Goal: Information Seeking & Learning: Check status

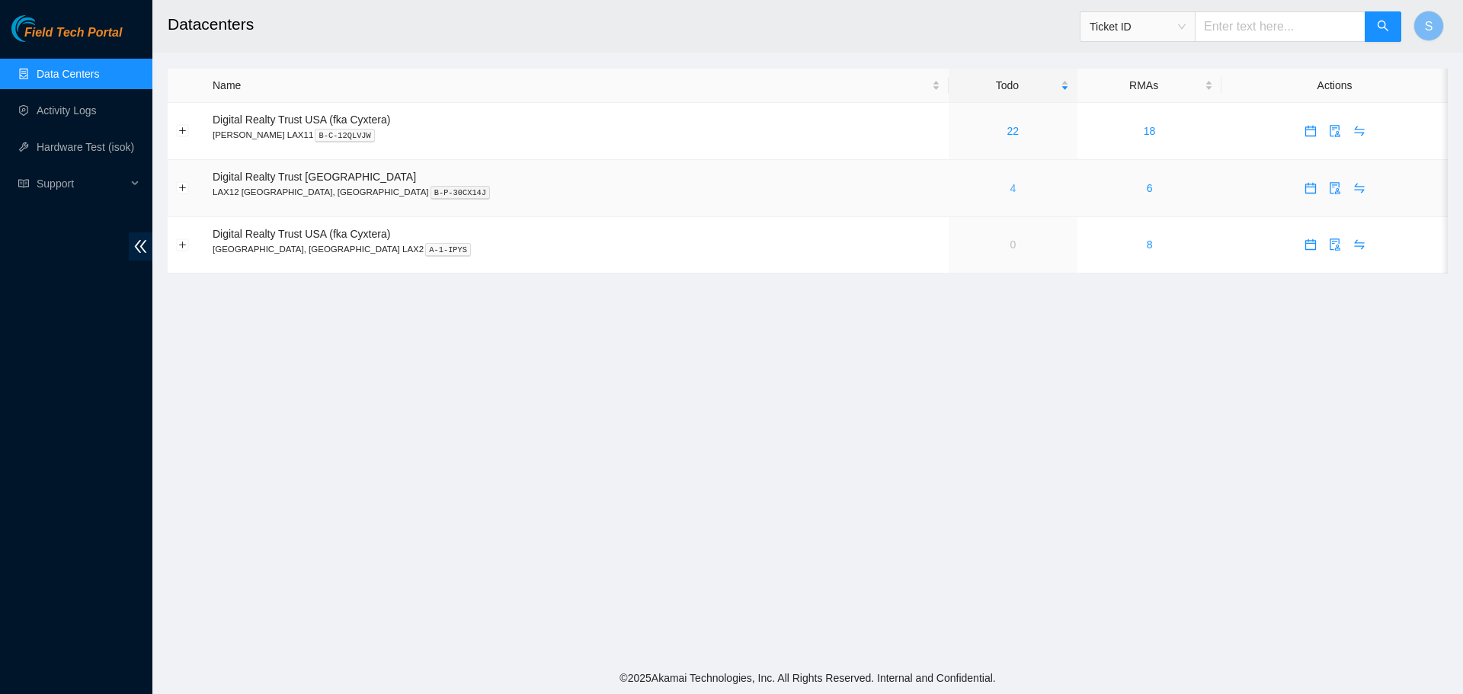
click at [1010, 190] on link "4" at bounding box center [1013, 188] width 6 height 12
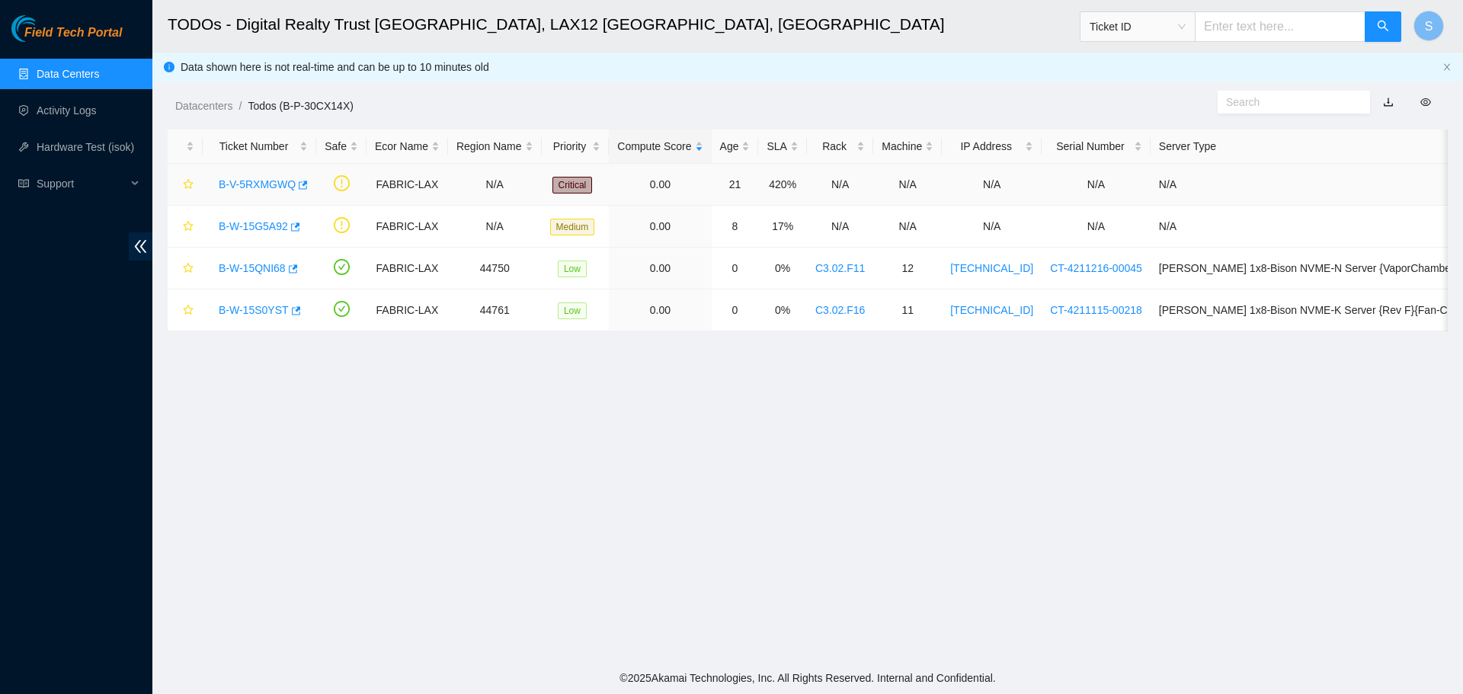
drag, startPoint x: 219, startPoint y: 175, endPoint x: 242, endPoint y: 184, distance: 24.6
click at [225, 179] on div "B-V-5RXMGWQ" at bounding box center [259, 184] width 97 height 24
click at [242, 184] on link "B-V-5RXMGWQ" at bounding box center [257, 184] width 77 height 12
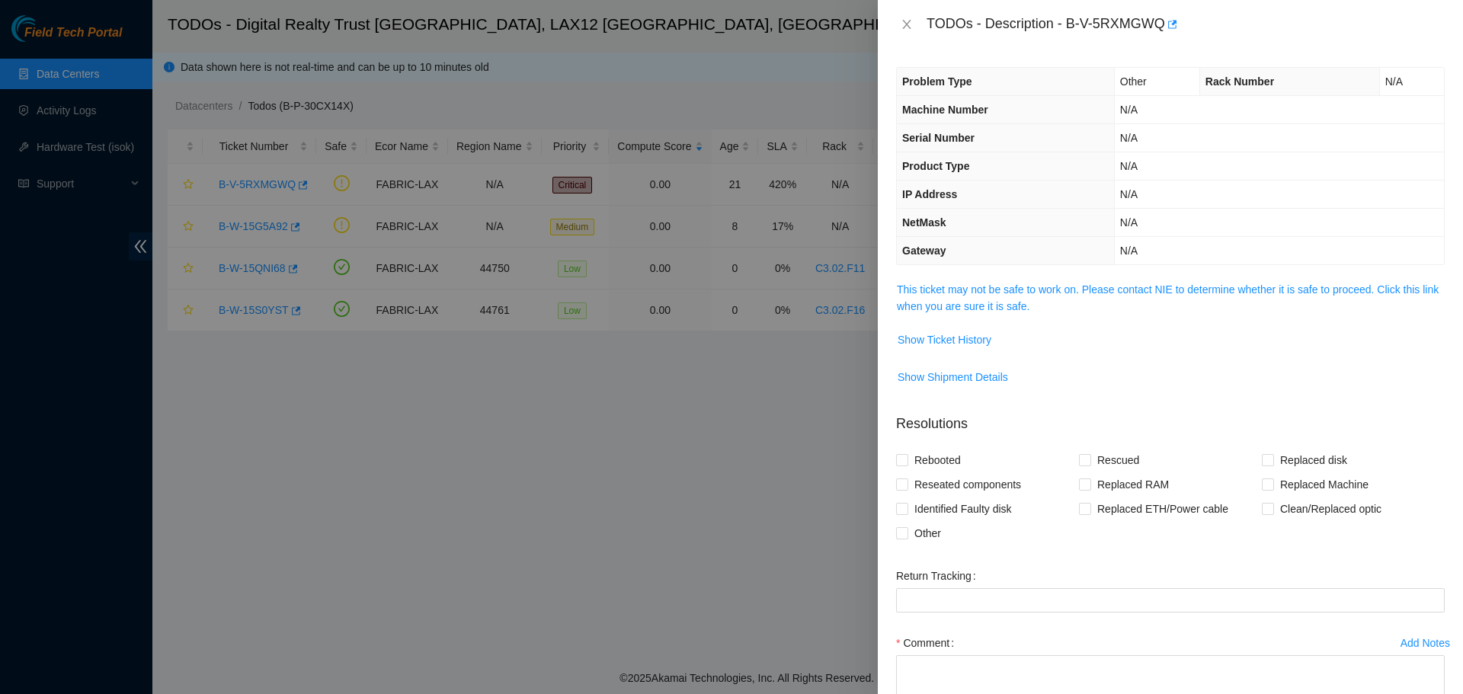
click at [1012, 297] on span "This ticket may not be safe to work on. Please contact NIE to determine whether…" at bounding box center [1170, 298] width 547 height 34
click at [1016, 314] on span "This ticket may not be safe to work on. Please contact NIE to determine whether…" at bounding box center [1170, 298] width 547 height 34
click at [1018, 309] on link "This ticket may not be safe to work on. Please contact NIE to determine whether…" at bounding box center [1168, 297] width 542 height 29
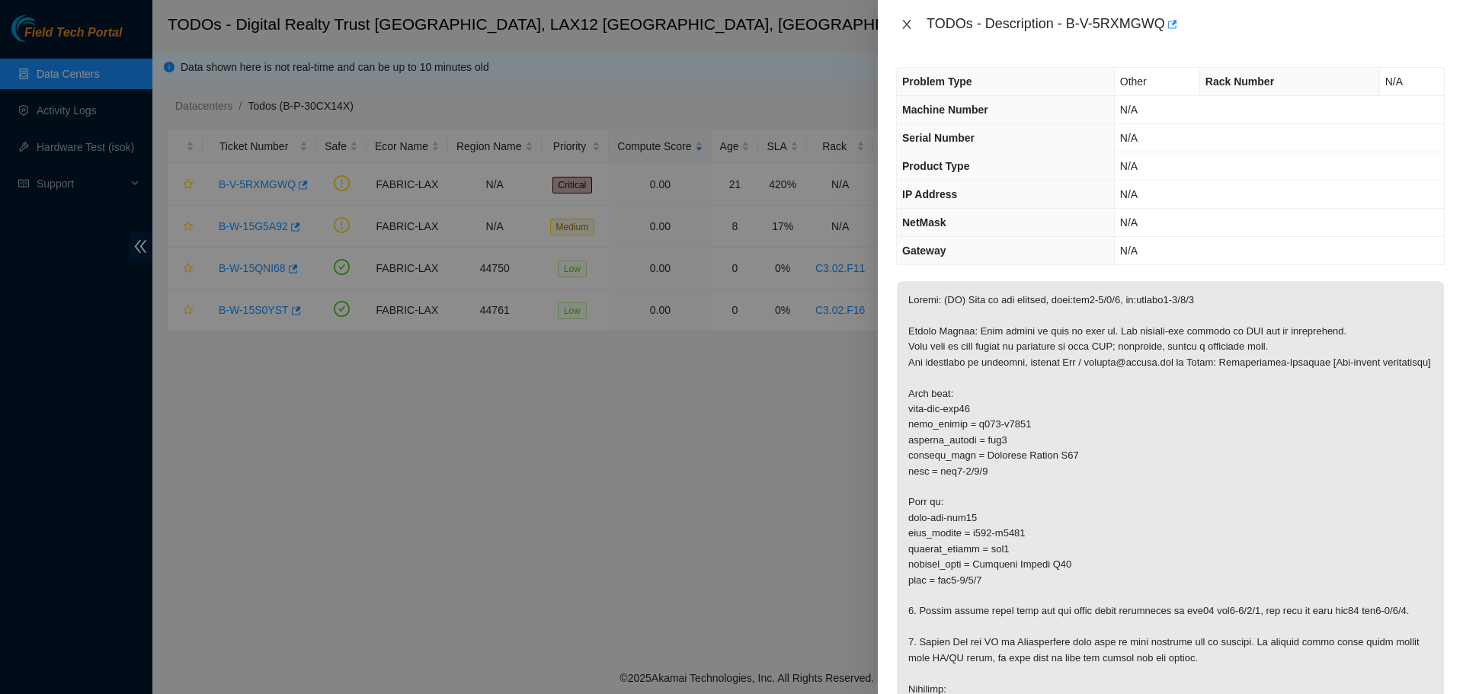
click at [897, 27] on button "Close" at bounding box center [906, 25] width 21 height 14
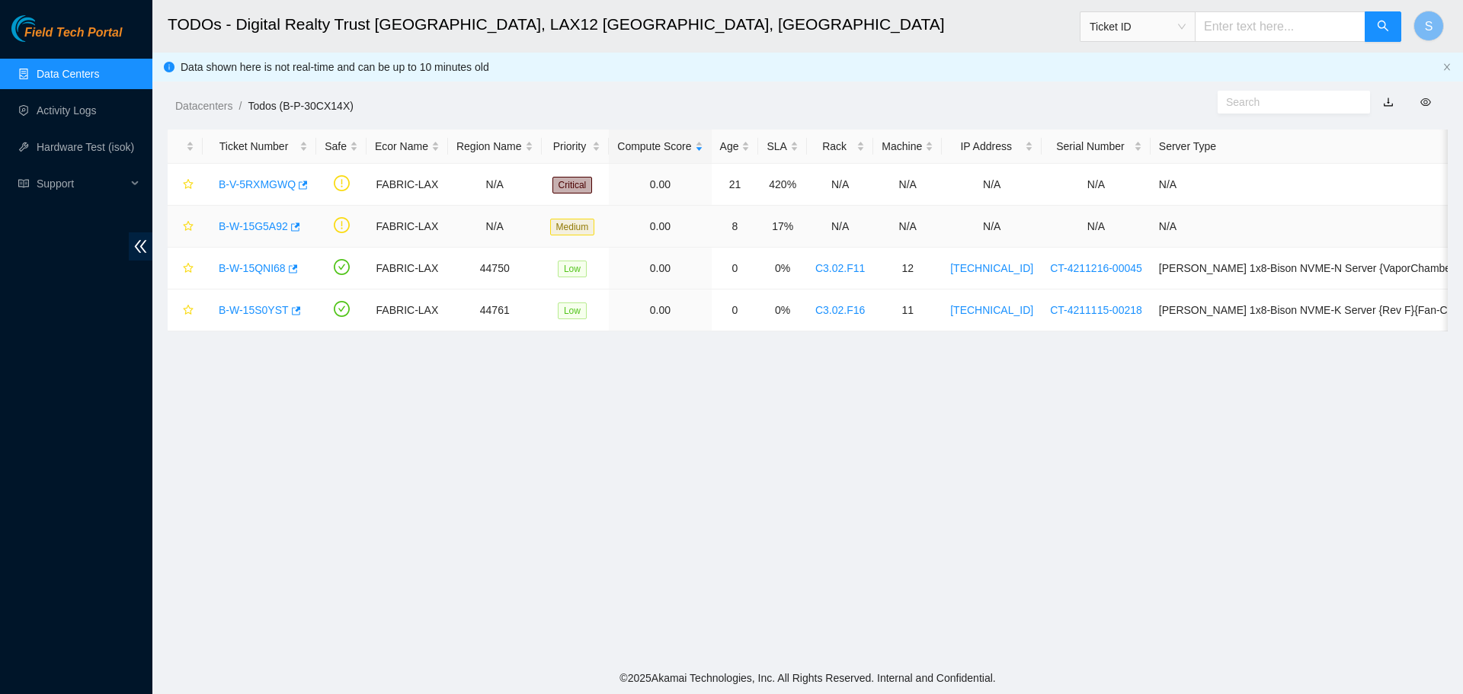
click at [267, 235] on div "B-W-15G5A92" at bounding box center [259, 226] width 97 height 24
click at [270, 228] on link "B-W-15G5A92" at bounding box center [253, 226] width 69 height 12
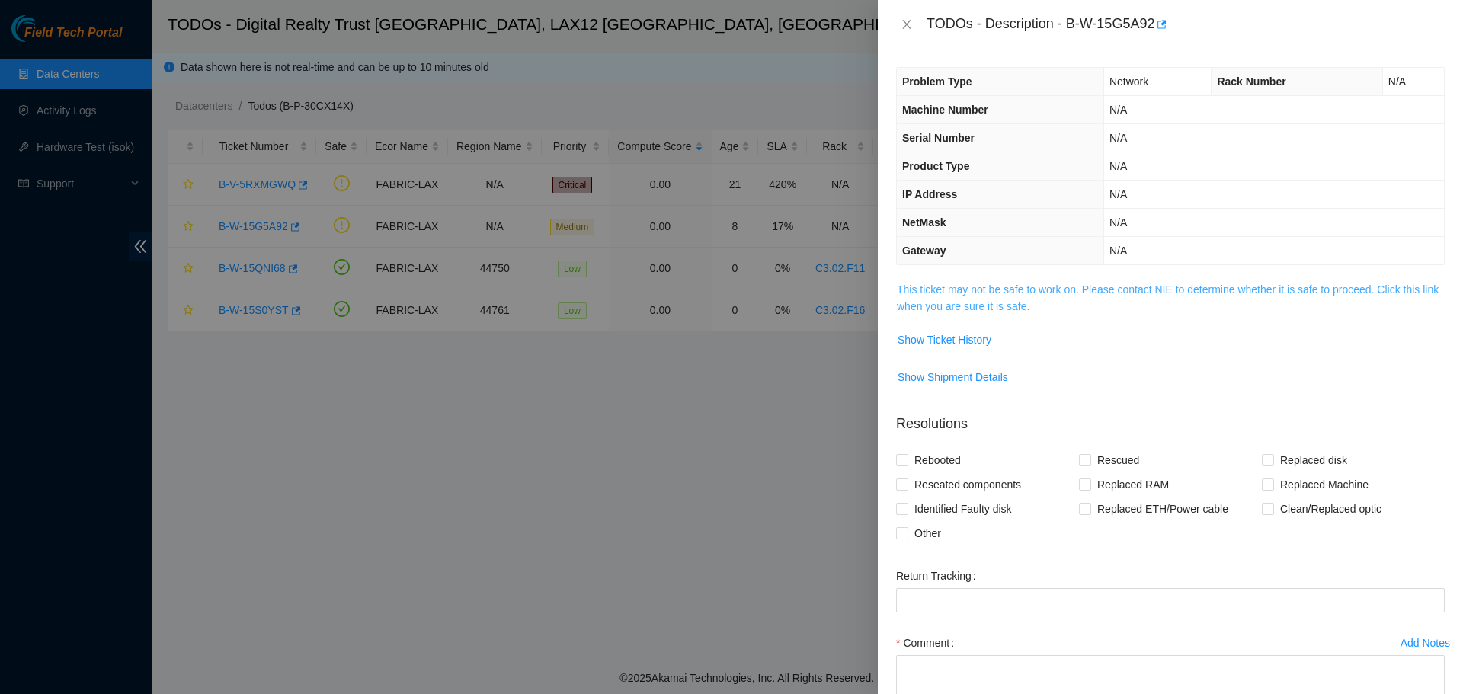
click at [981, 295] on link "This ticket may not be safe to work on. Please contact NIE to determine whether…" at bounding box center [1168, 297] width 542 height 29
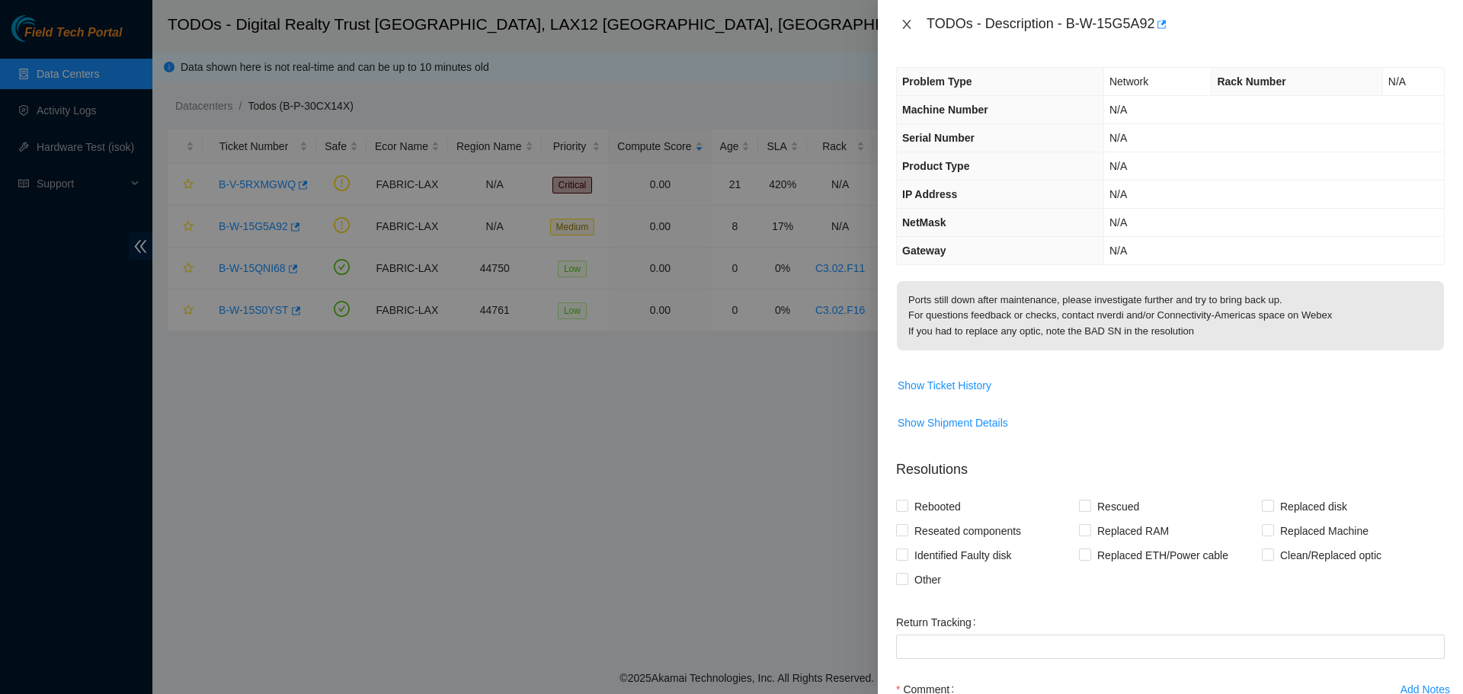
click at [897, 26] on button "Close" at bounding box center [906, 25] width 21 height 14
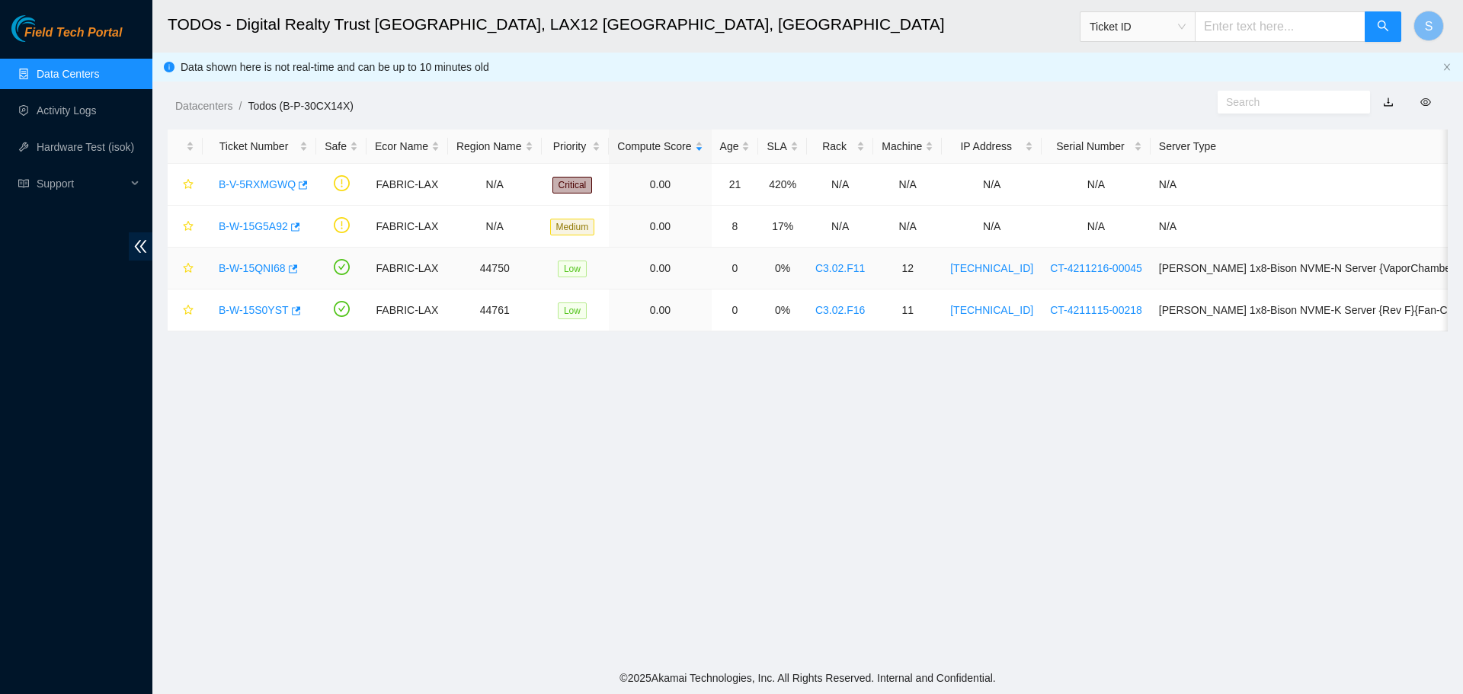
click at [265, 272] on link "B-W-15QNI68" at bounding box center [252, 268] width 67 height 12
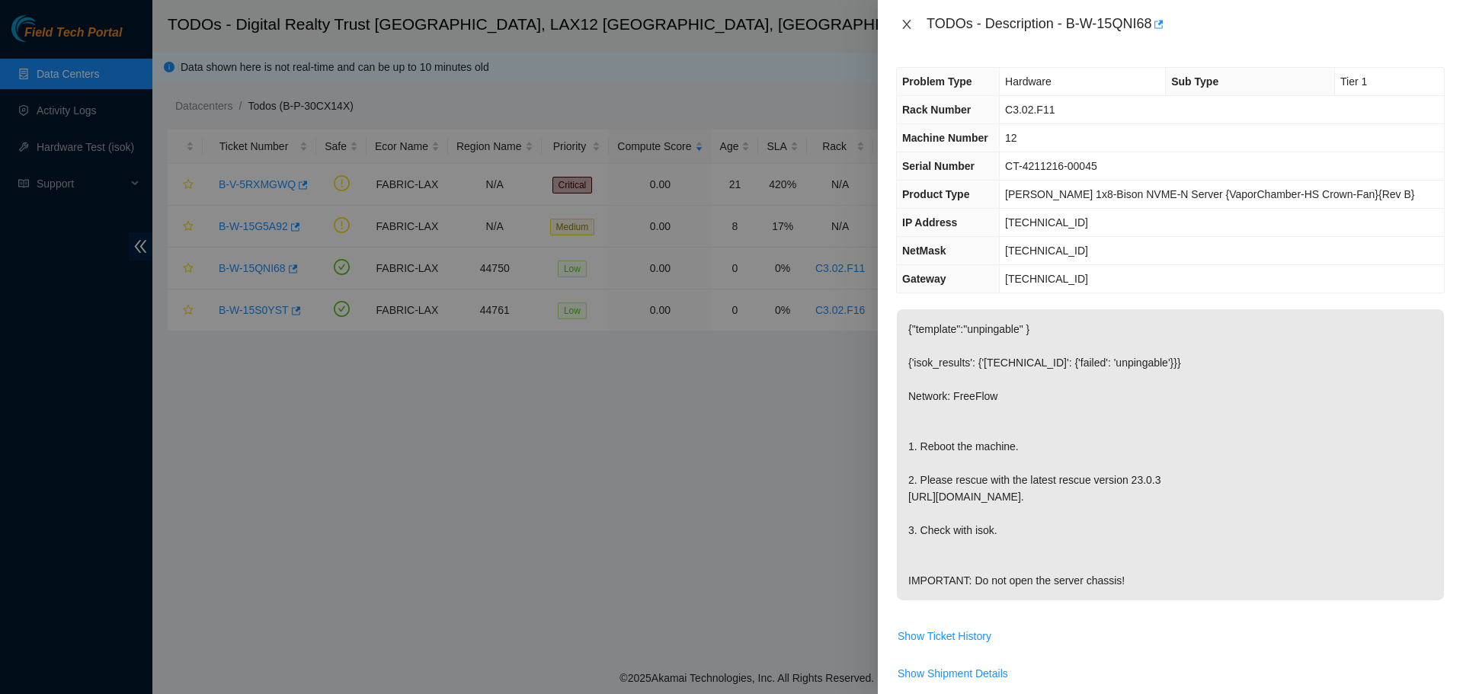
click at [899, 27] on button "Close" at bounding box center [906, 25] width 21 height 14
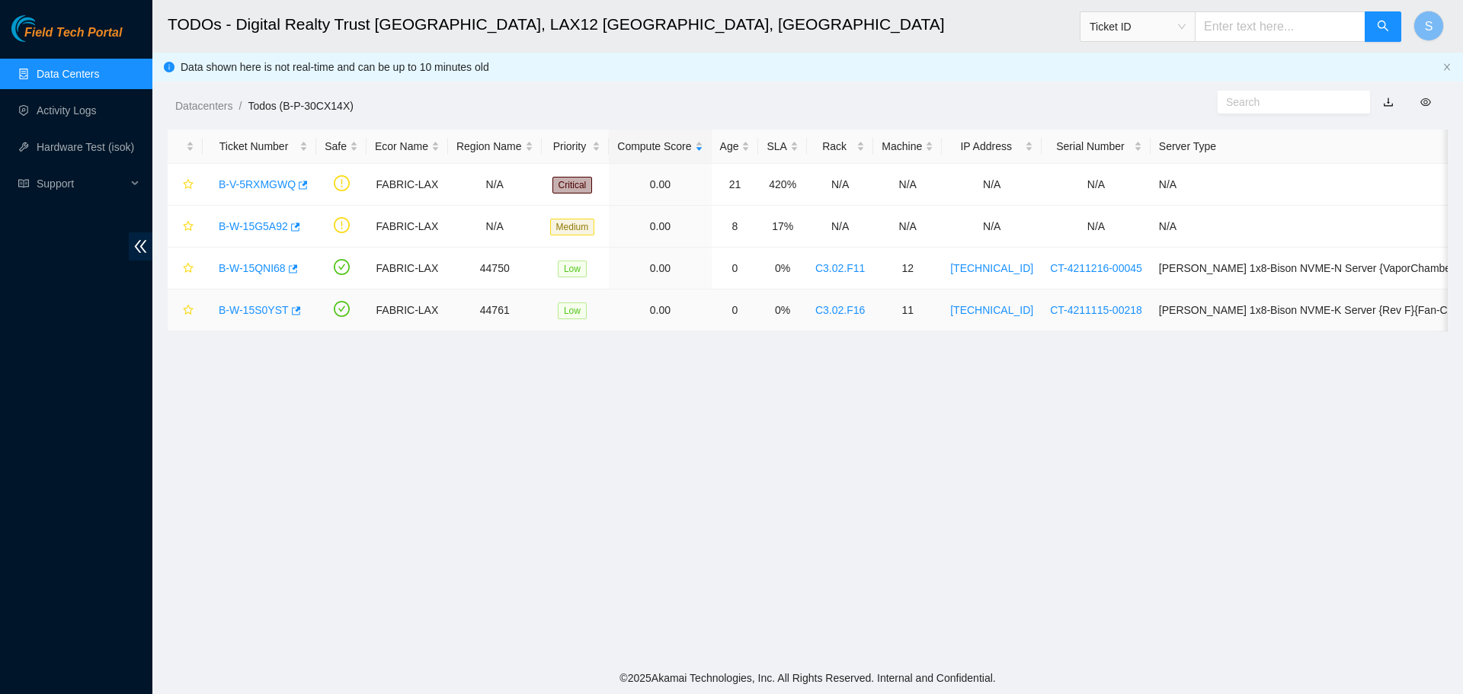
click at [246, 304] on link "B-W-15S0YST" at bounding box center [254, 310] width 70 height 12
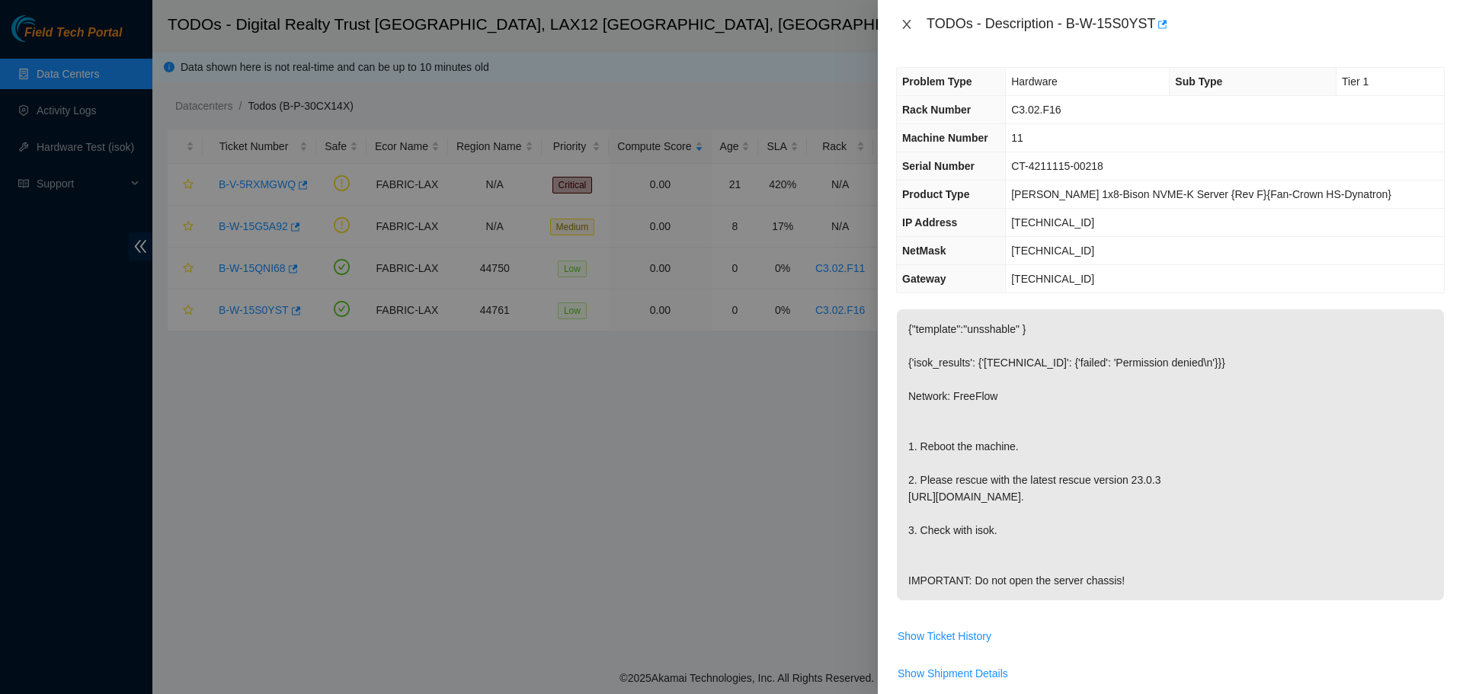
click at [909, 29] on icon "close" at bounding box center [907, 24] width 12 height 12
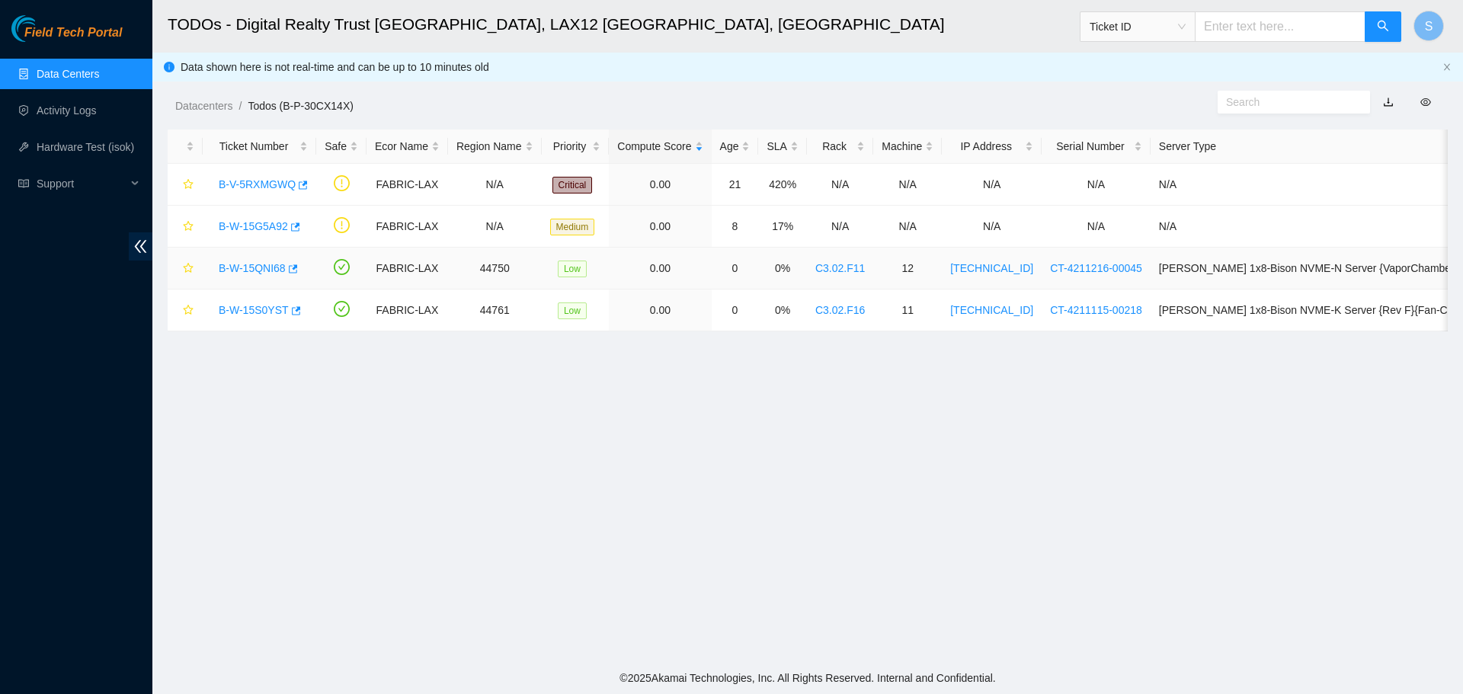
click at [259, 276] on div "B-W-15QNI68" at bounding box center [259, 268] width 97 height 24
click at [251, 262] on link "B-W-15QNI68" at bounding box center [252, 268] width 67 height 12
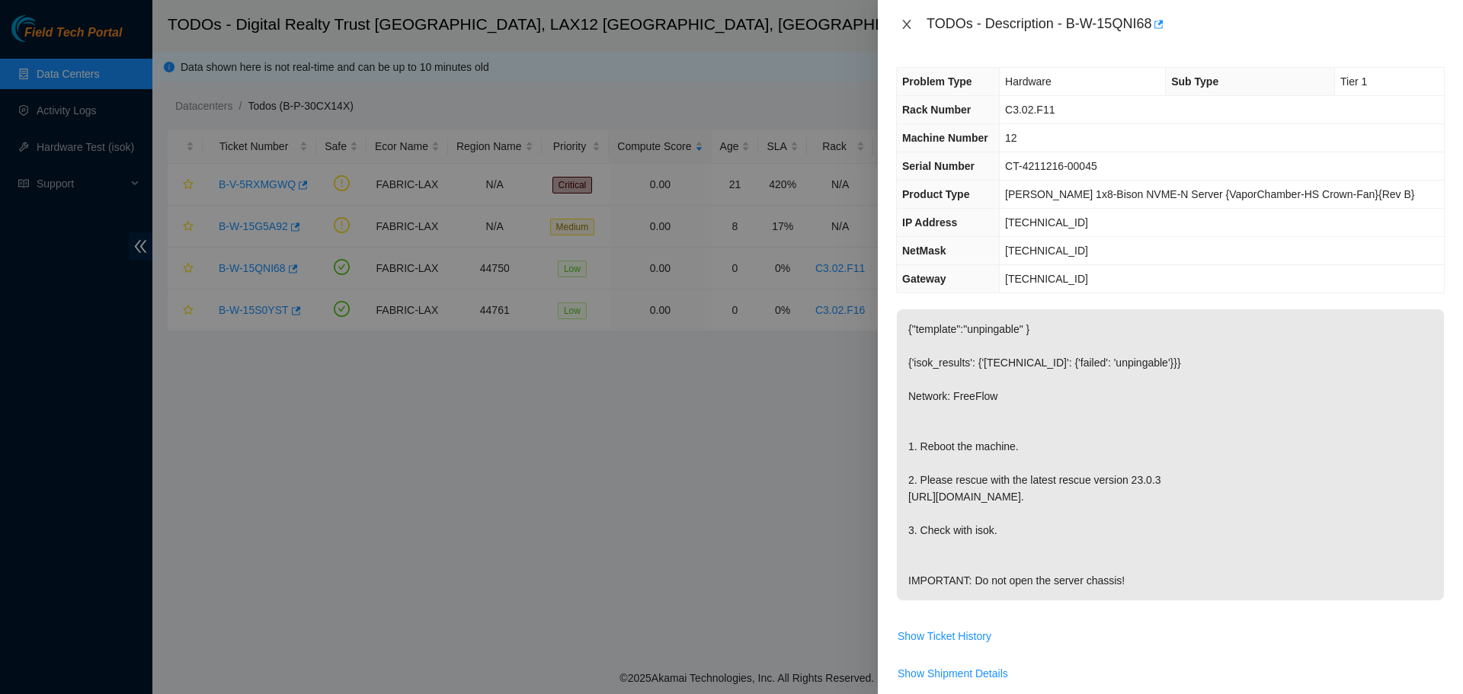
click at [908, 22] on icon "close" at bounding box center [907, 24] width 12 height 12
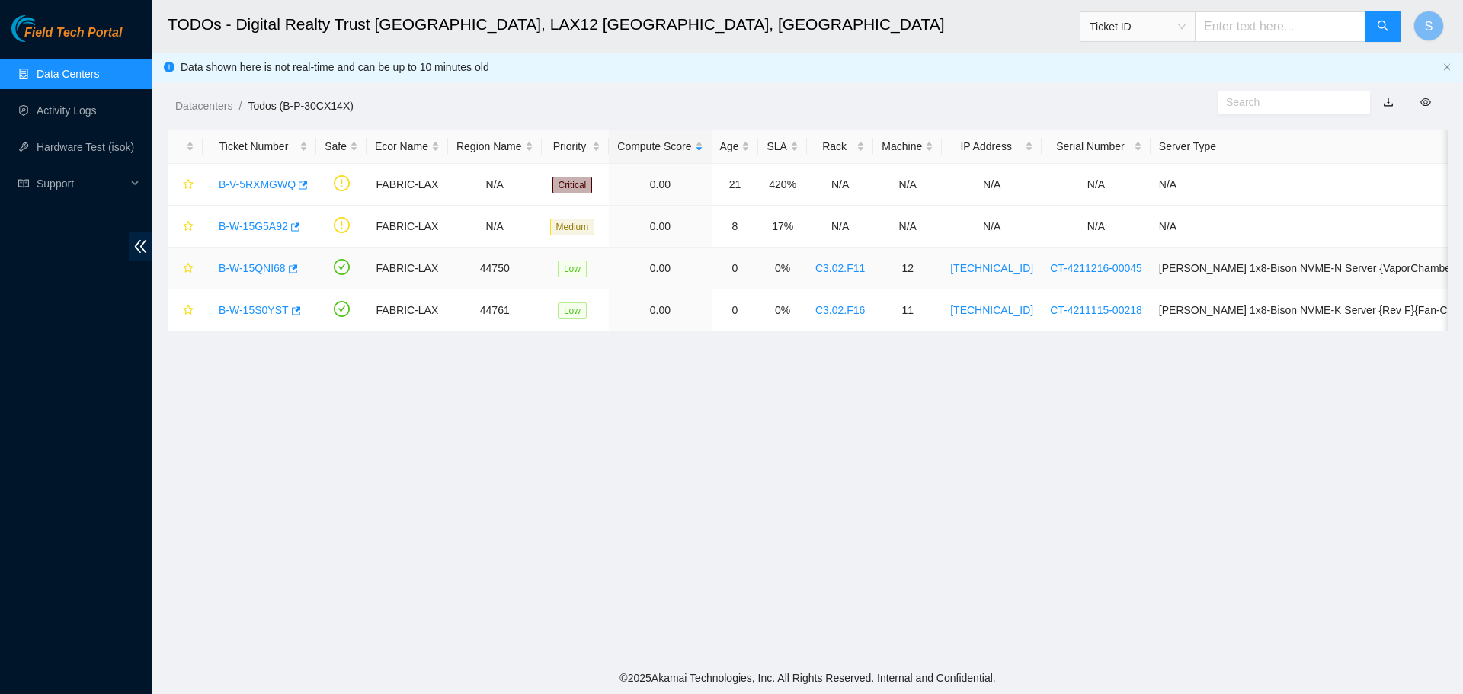
click at [250, 267] on link "B-W-15QNI68" at bounding box center [252, 268] width 67 height 12
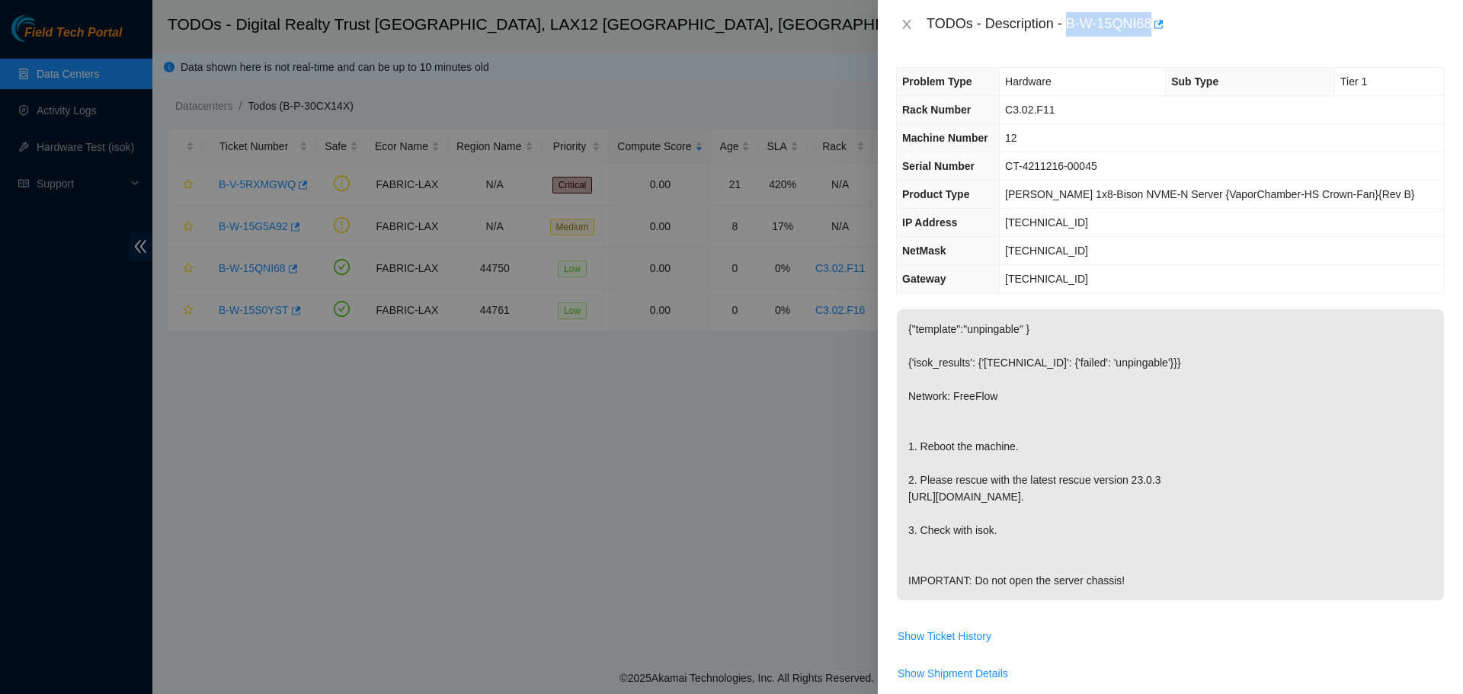
drag, startPoint x: 1066, startPoint y: 27, endPoint x: 1154, endPoint y: 28, distance: 88.4
click at [1154, 28] on div "TODOs - Description - B-W-15QNI68" at bounding box center [1185, 24] width 518 height 24
drag, startPoint x: 1143, startPoint y: 414, endPoint x: 1143, endPoint y: 405, distance: 9.1
click at [1143, 405] on p "{"template":"unpingable" } {'isok_results': {'[TECHNICAL_ID]': {'failed': 'unpi…" at bounding box center [1170, 454] width 547 height 291
click at [901, 29] on icon "close" at bounding box center [907, 24] width 12 height 12
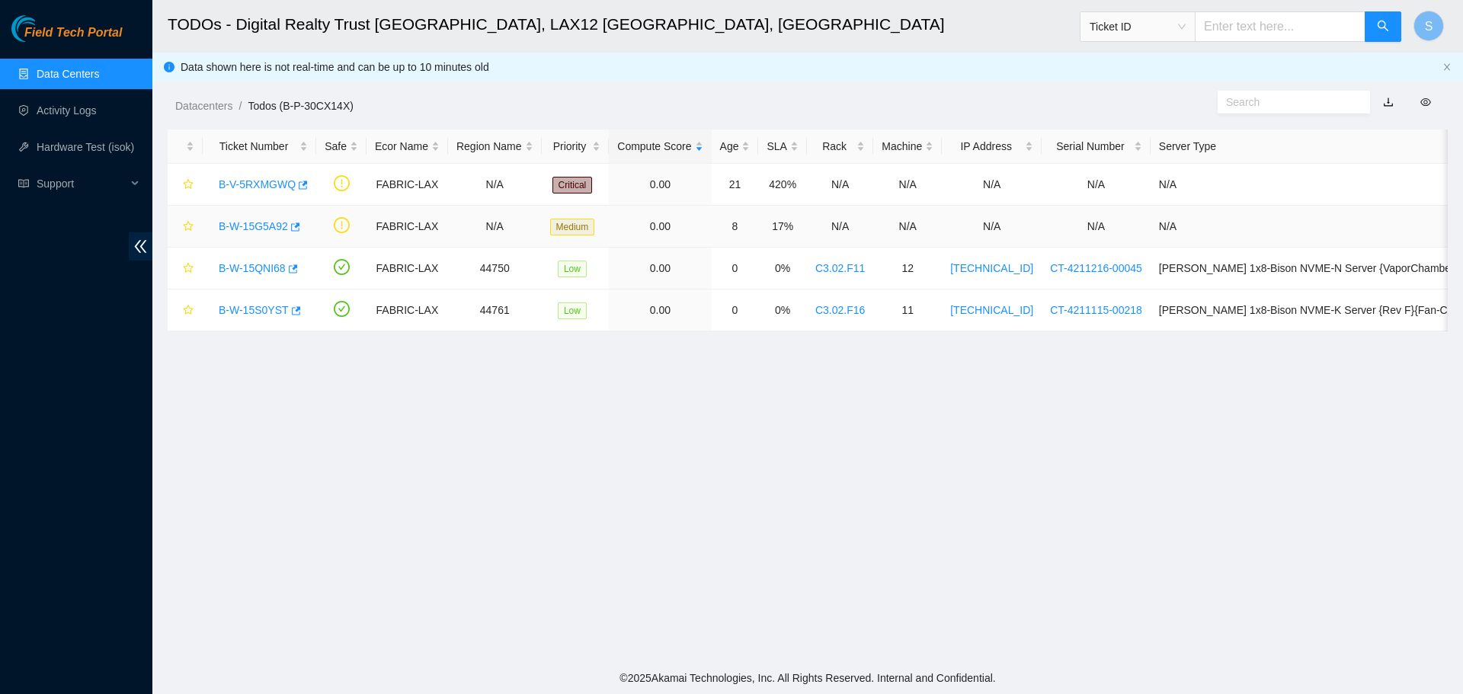
click at [263, 223] on link "B-W-15G5A92" at bounding box center [253, 226] width 69 height 12
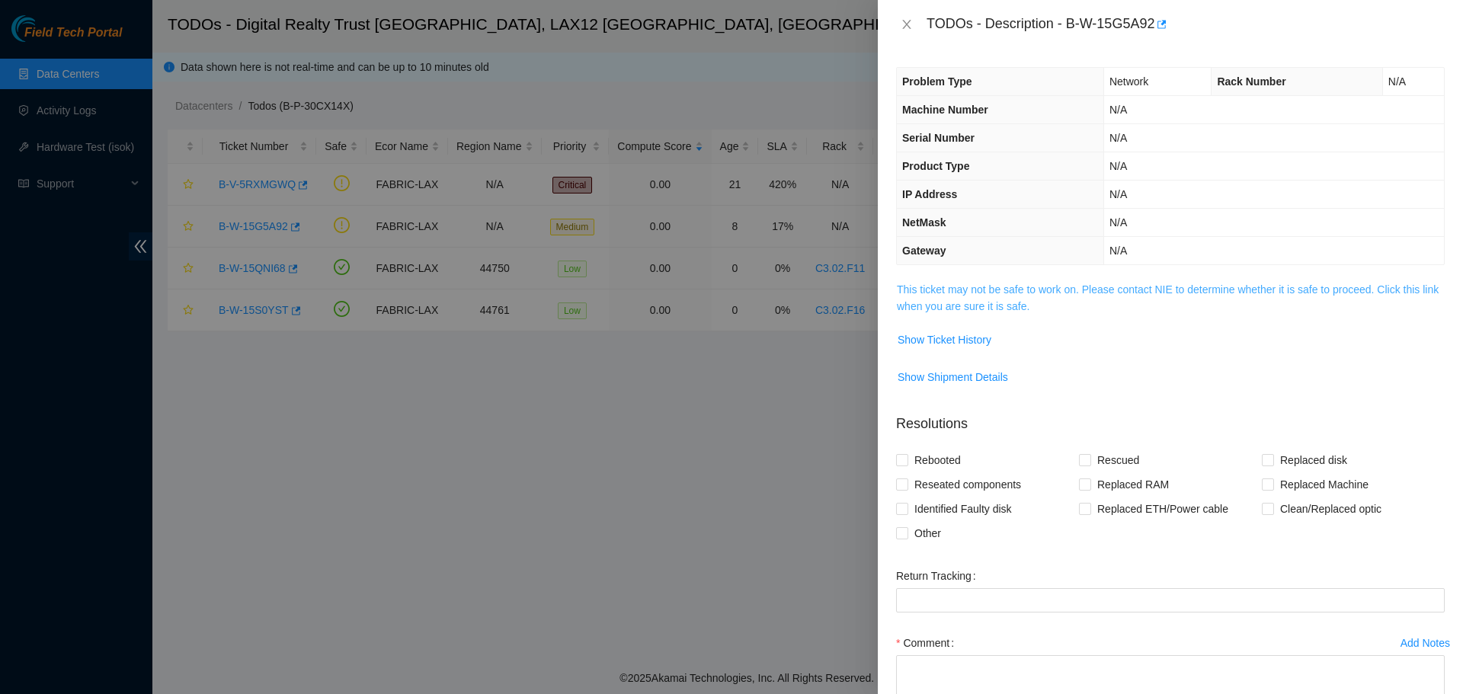
click at [987, 283] on link "This ticket may not be safe to work on. Please contact NIE to determine whether…" at bounding box center [1168, 297] width 542 height 29
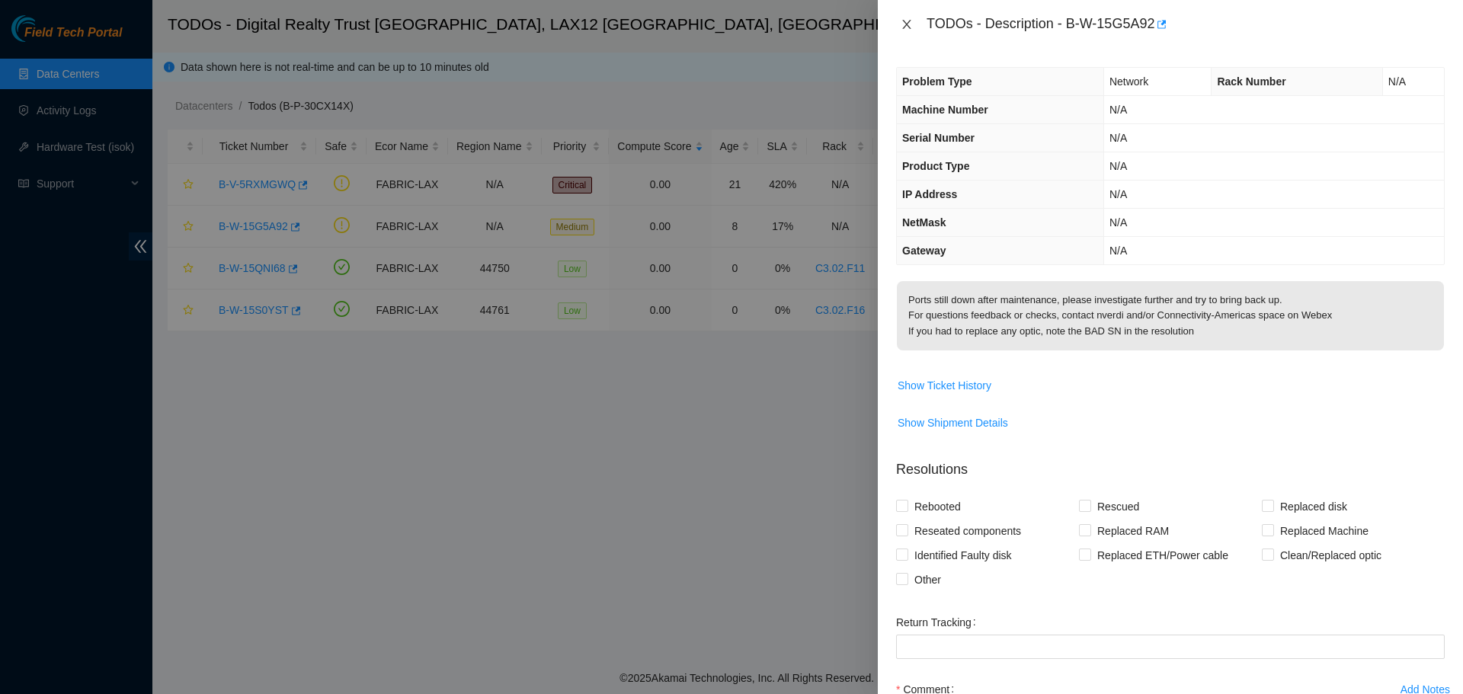
click at [906, 18] on button "Close" at bounding box center [906, 25] width 21 height 14
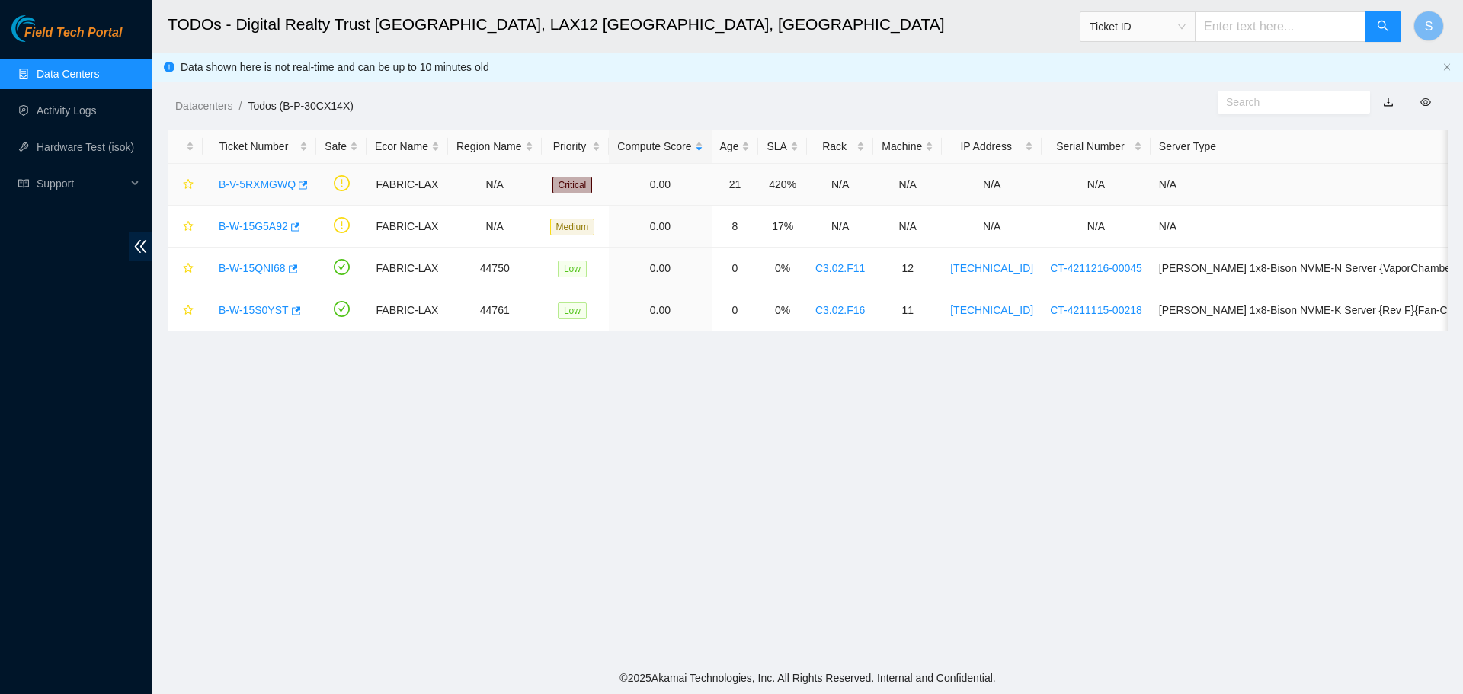
click at [267, 179] on link "B-V-5RXMGWQ" at bounding box center [257, 184] width 77 height 12
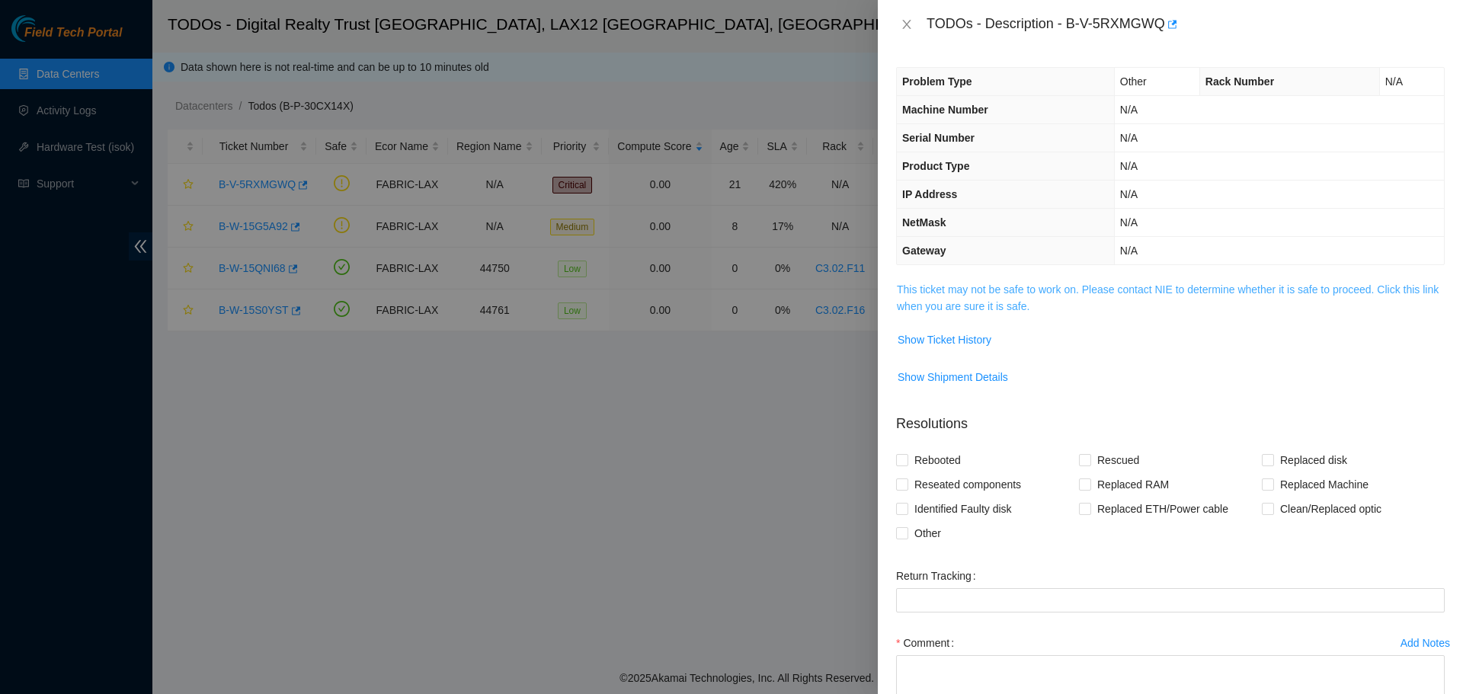
click at [1045, 283] on link "This ticket may not be safe to work on. Please contact NIE to determine whether…" at bounding box center [1168, 297] width 542 height 29
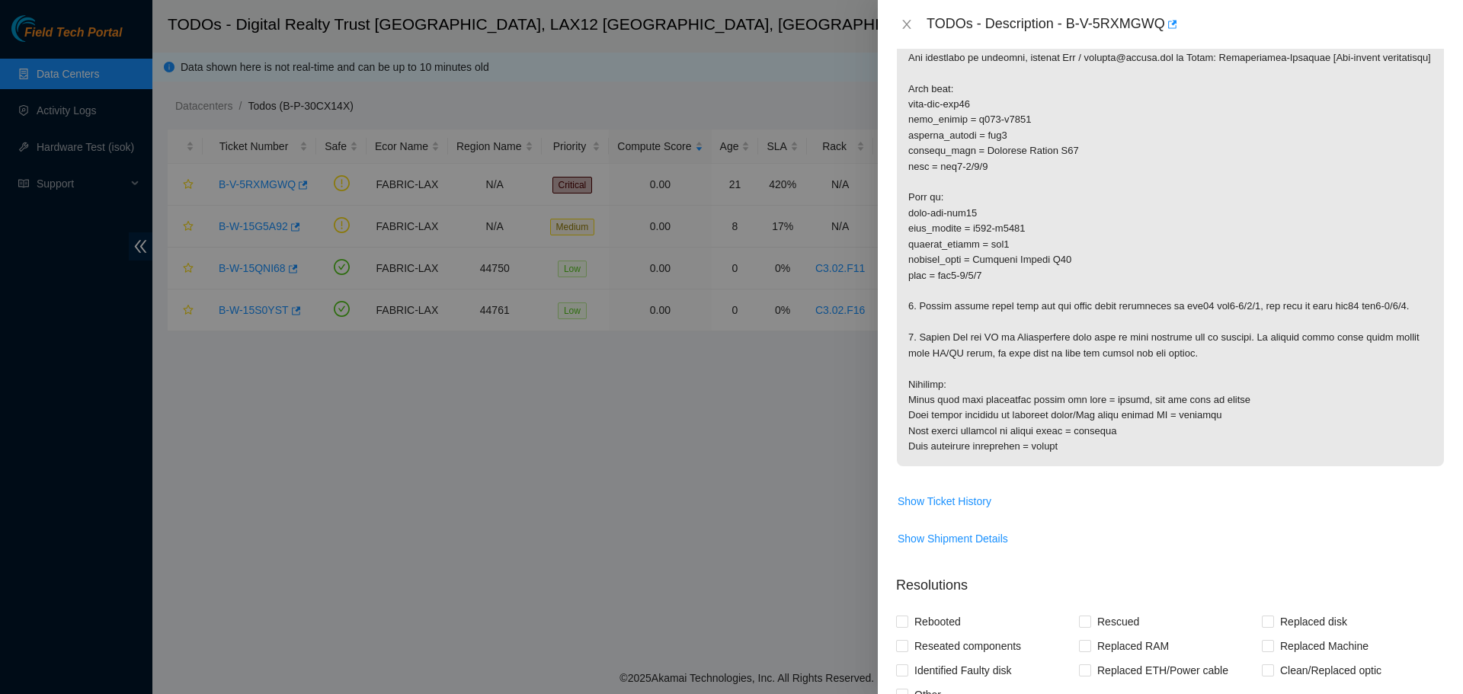
scroll to position [305, 0]
click at [1218, 285] on p at bounding box center [1170, 221] width 547 height 490
click at [910, 22] on icon "close" at bounding box center [907, 24] width 12 height 12
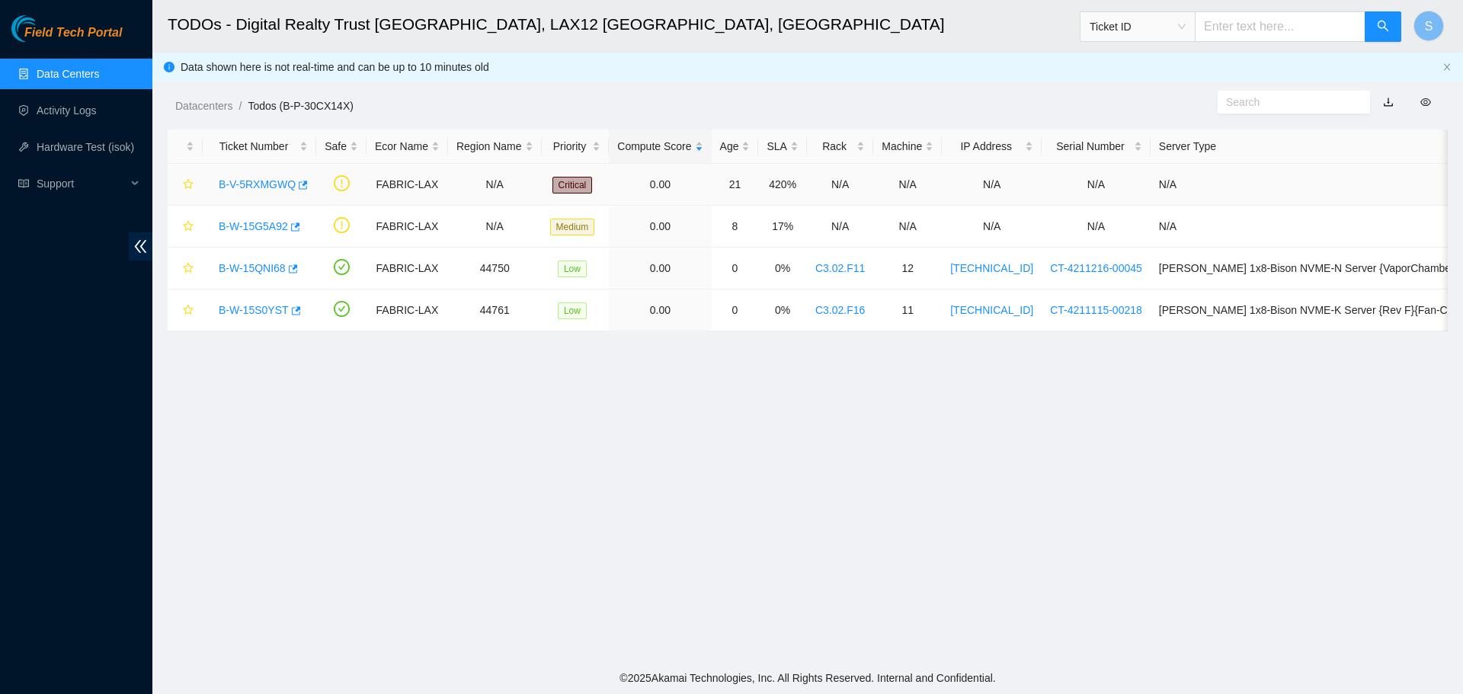
scroll to position [158, 0]
click at [265, 218] on div "B-W-15G5A92" at bounding box center [259, 226] width 97 height 24
click at [272, 230] on link "B-W-15G5A92" at bounding box center [253, 226] width 69 height 12
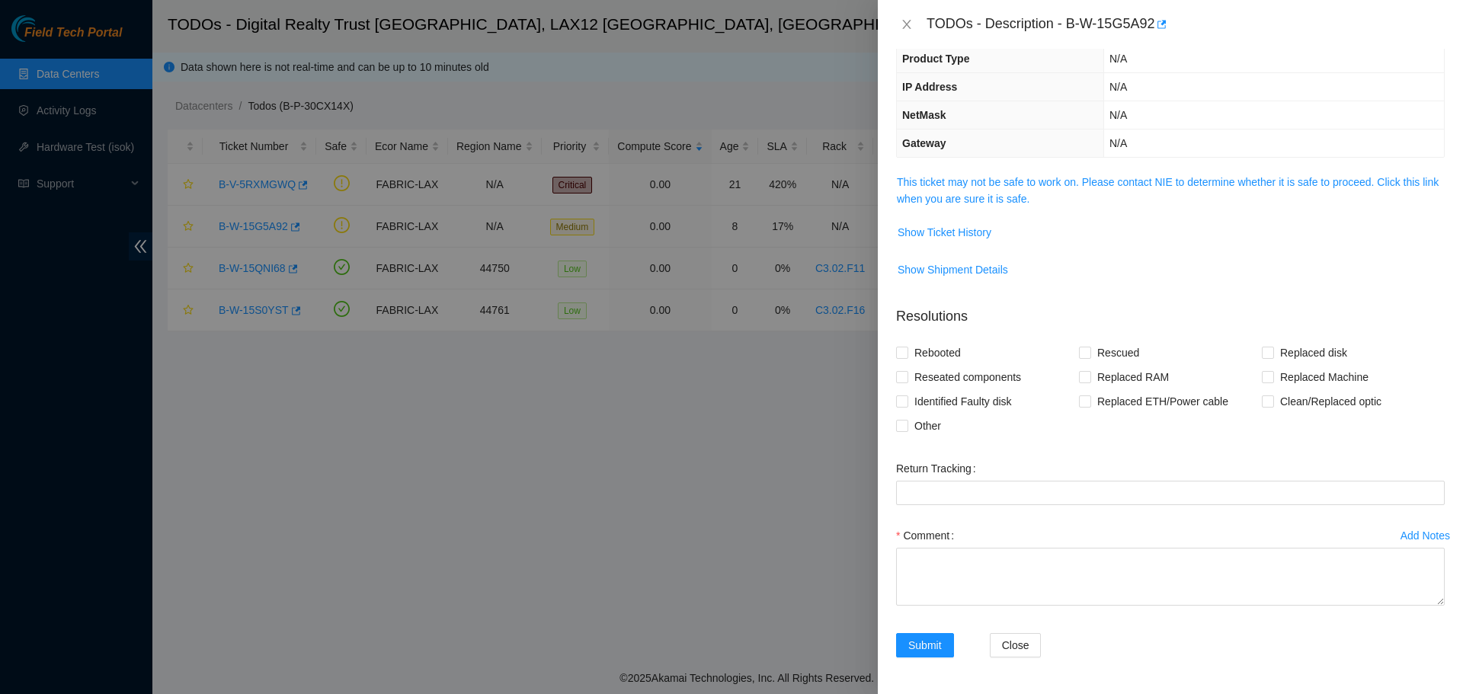
click at [1155, 174] on span "This ticket may not be safe to work on. Please contact NIE to determine whether…" at bounding box center [1170, 191] width 547 height 34
click at [1154, 183] on link "This ticket may not be safe to work on. Please contact NIE to determine whether…" at bounding box center [1168, 190] width 542 height 29
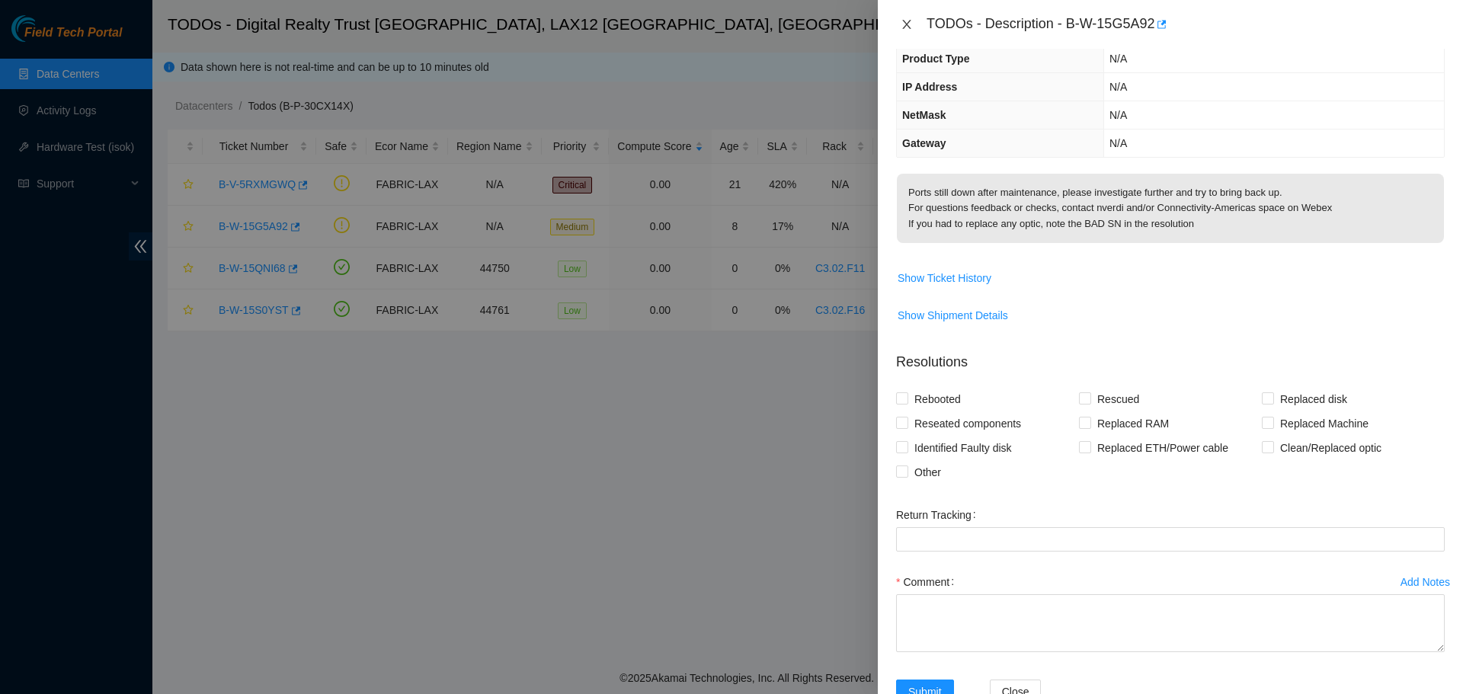
click at [913, 29] on button "Close" at bounding box center [906, 25] width 21 height 14
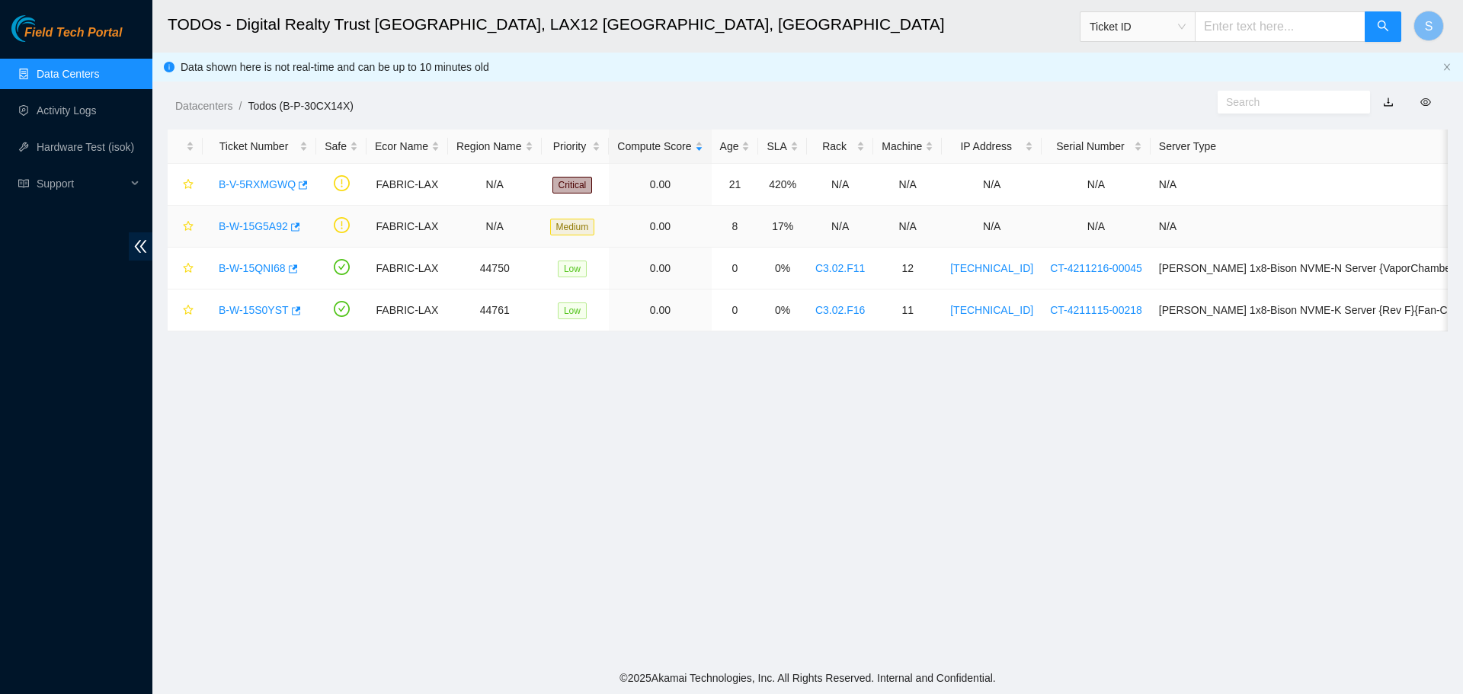
click at [258, 228] on link "B-W-15G5A92" at bounding box center [253, 226] width 69 height 12
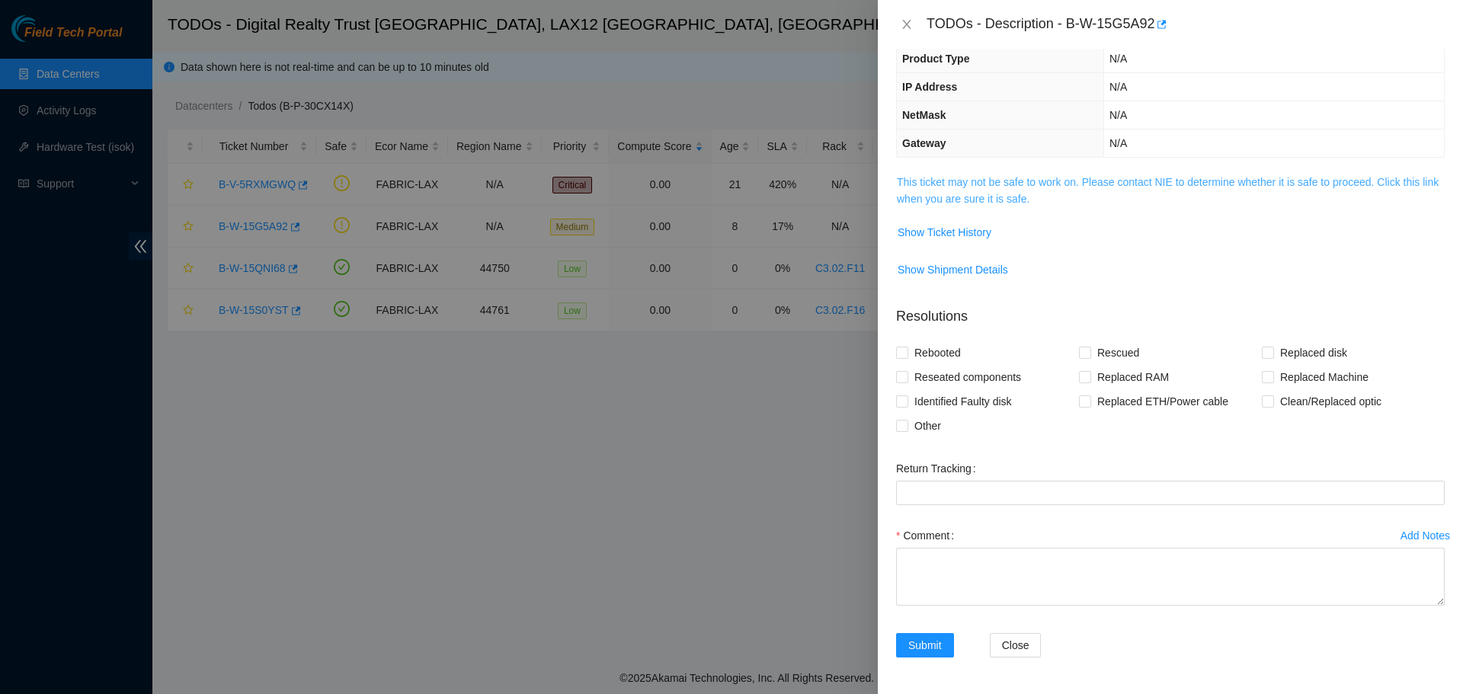
click at [1140, 182] on link "This ticket may not be safe to work on. Please contact NIE to determine whether…" at bounding box center [1168, 190] width 542 height 29
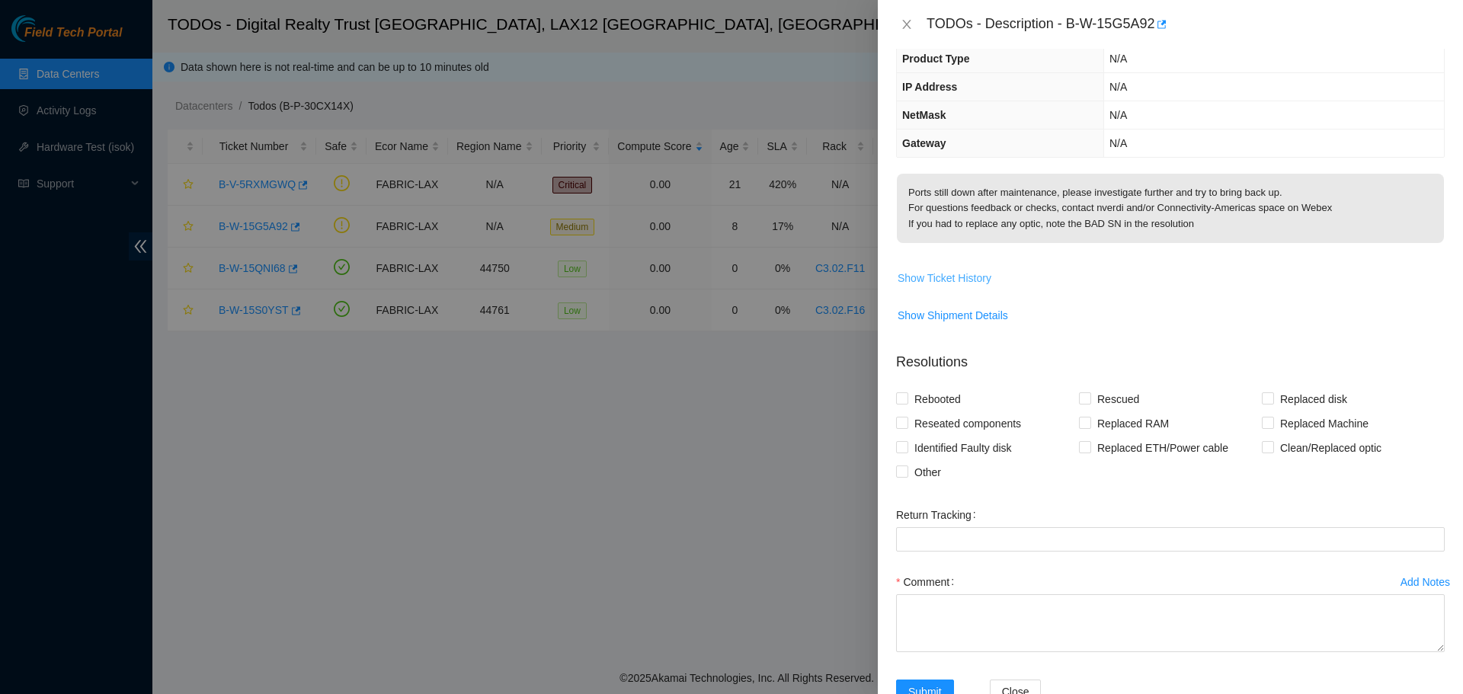
click at [972, 283] on span "Show Ticket History" at bounding box center [945, 278] width 94 height 17
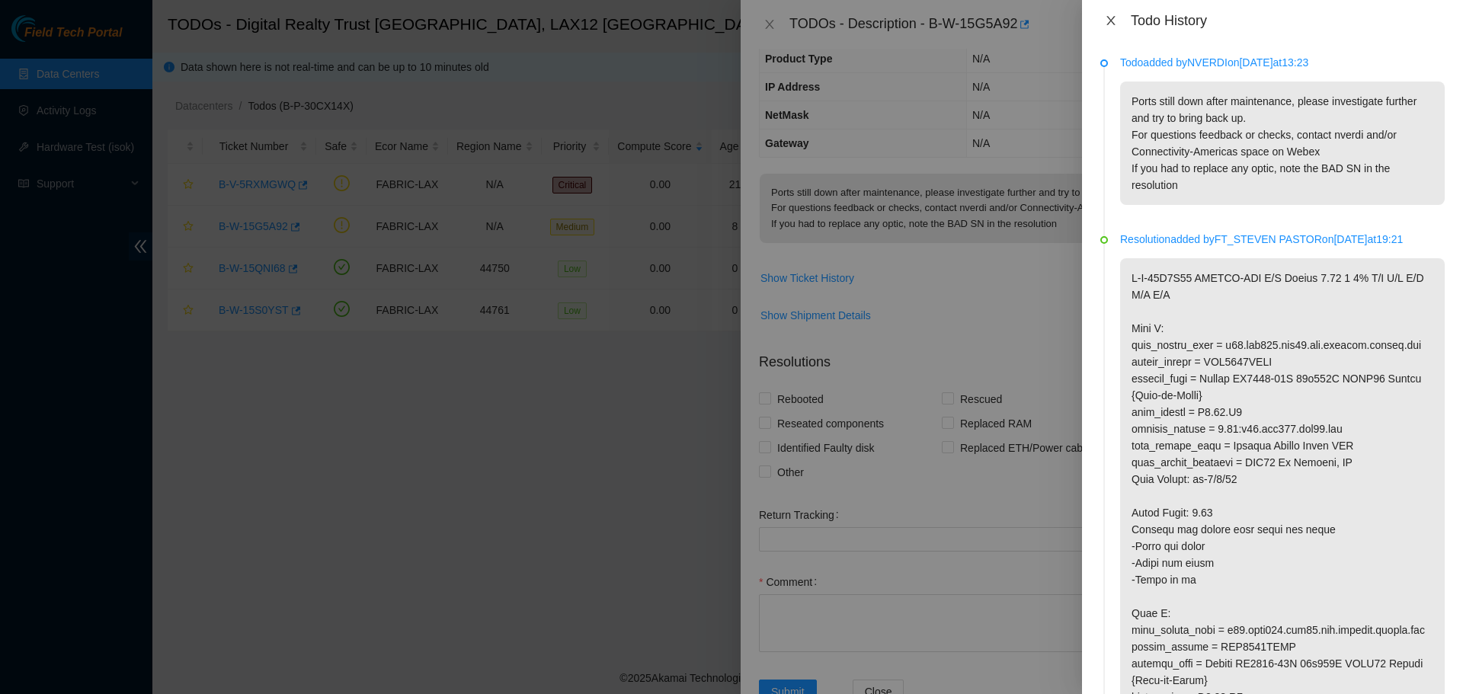
click at [1112, 23] on icon "close" at bounding box center [1110, 20] width 8 height 9
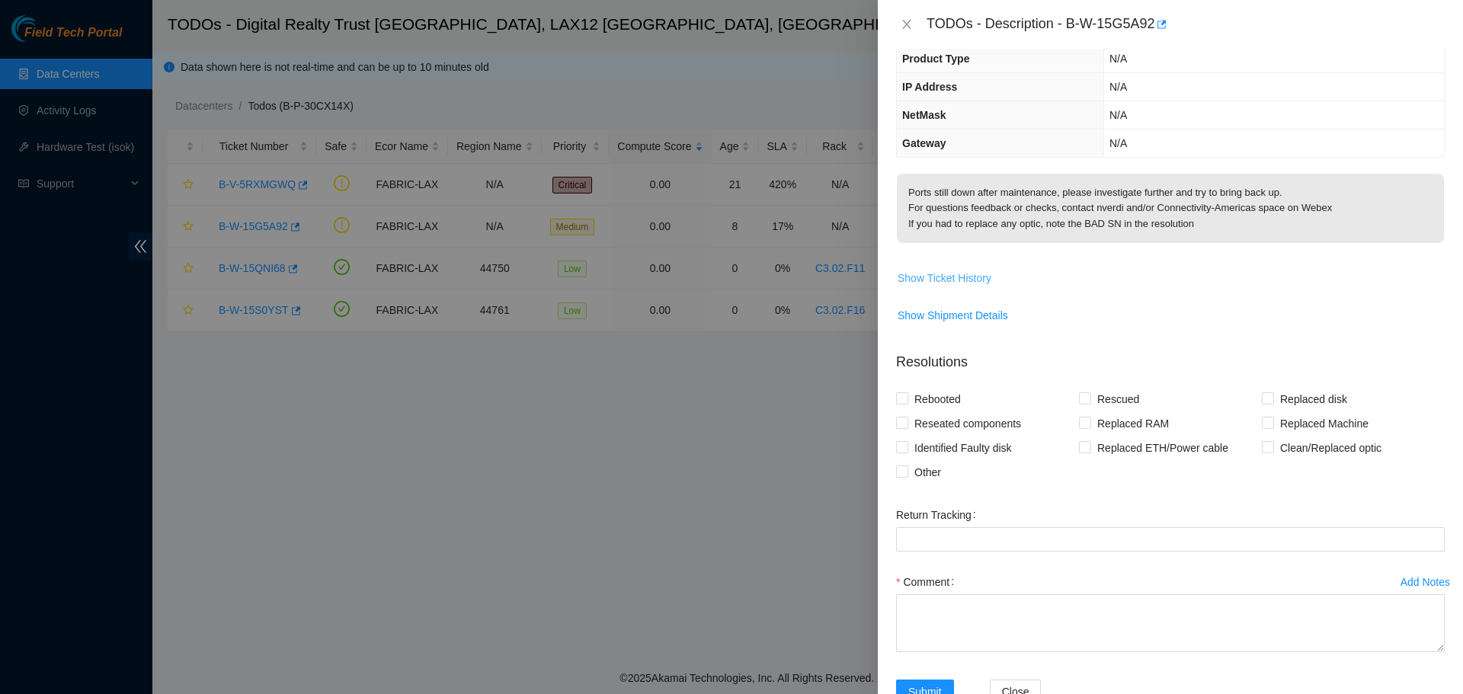
click at [952, 274] on span "Show Ticket History" at bounding box center [945, 278] width 94 height 17
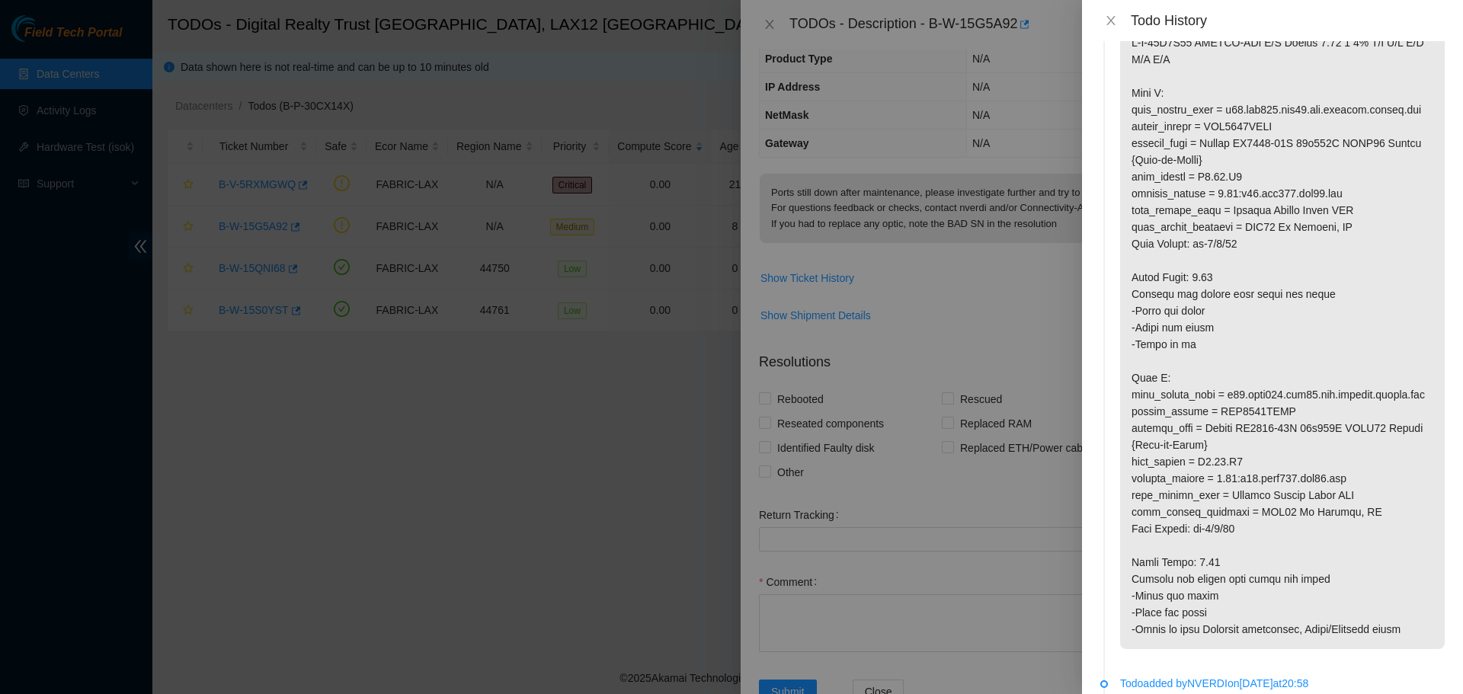
scroll to position [229, 0]
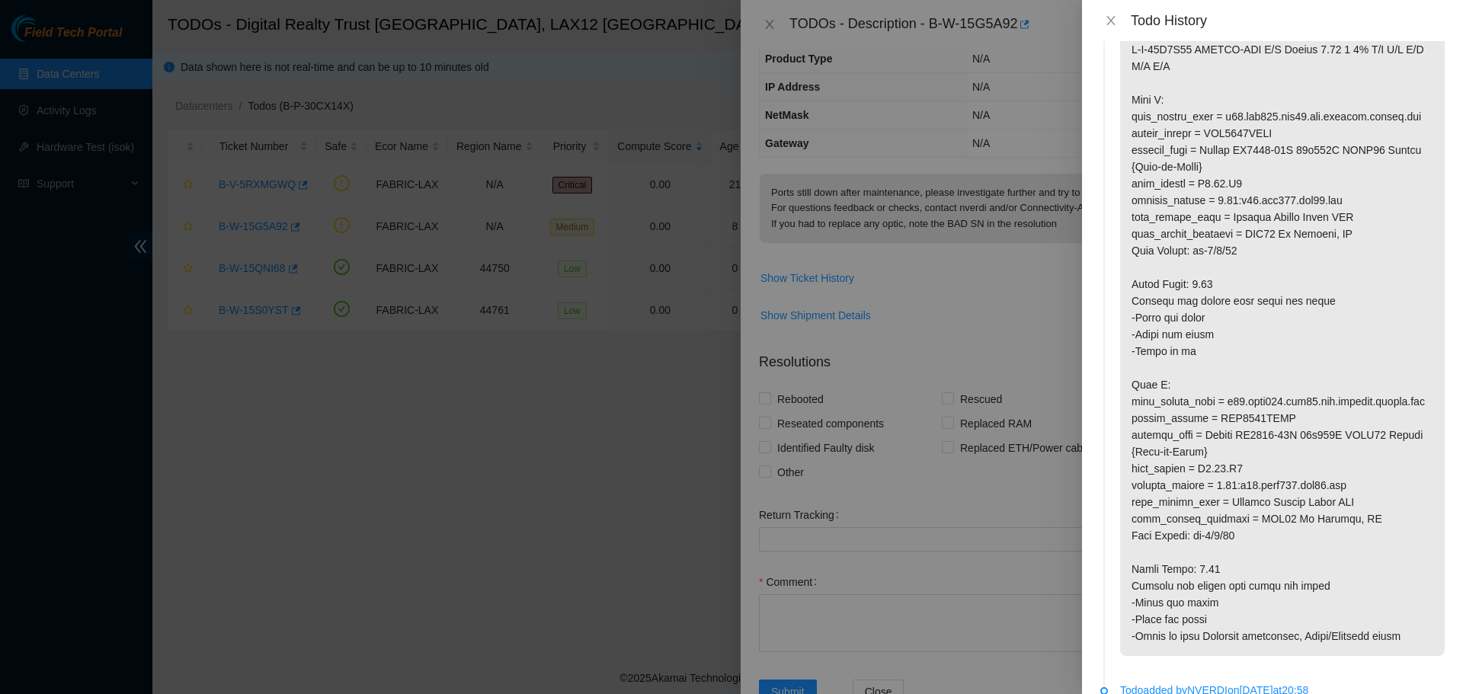
click at [1115, 28] on div "Todo History" at bounding box center [1272, 20] width 344 height 17
click at [1115, 27] on div "Todo History" at bounding box center [1272, 20] width 344 height 17
click at [1112, 21] on icon "close" at bounding box center [1111, 20] width 12 height 12
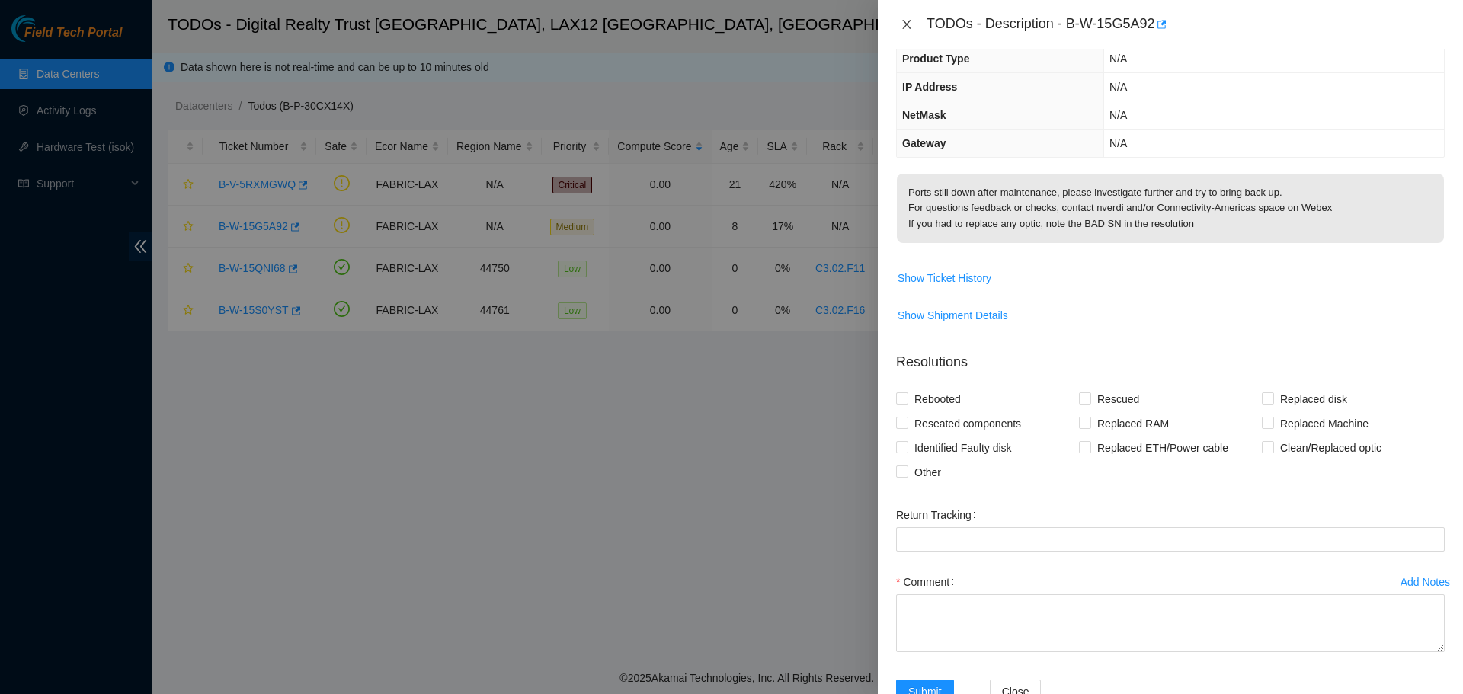
click at [907, 24] on icon "close" at bounding box center [907, 24] width 12 height 12
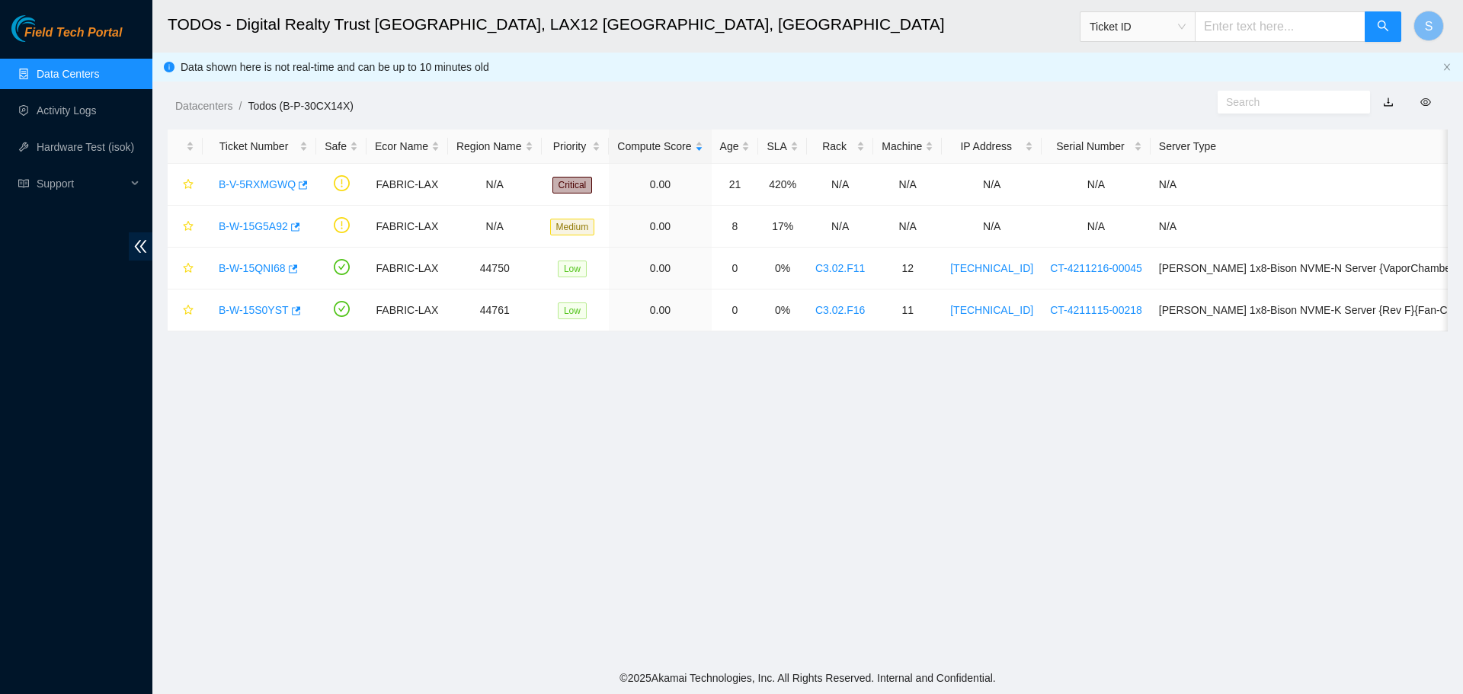
scroll to position [158, 0]
click at [258, 180] on link "B-V-5RXMGWQ" at bounding box center [257, 184] width 77 height 12
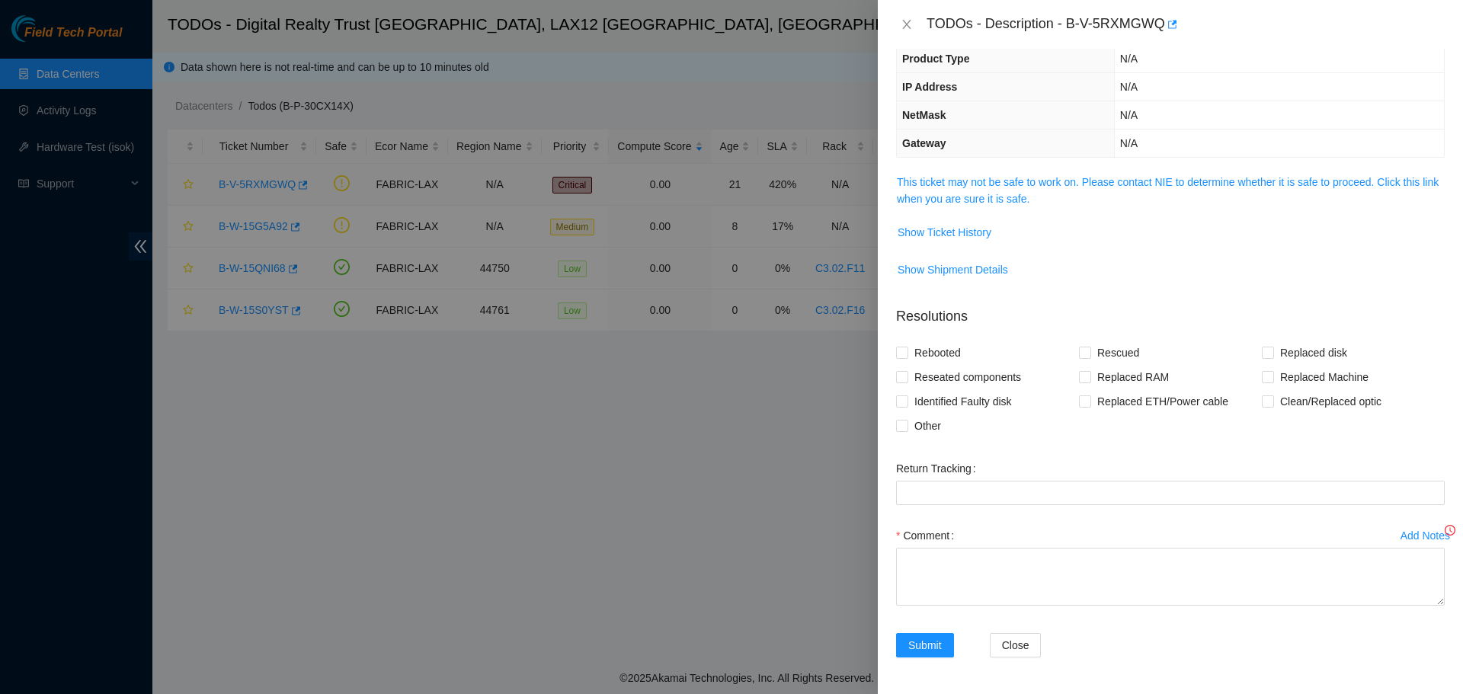
scroll to position [107, 0]
click at [1099, 184] on link "This ticket may not be safe to work on. Please contact NIE to determine whether…" at bounding box center [1168, 190] width 542 height 29
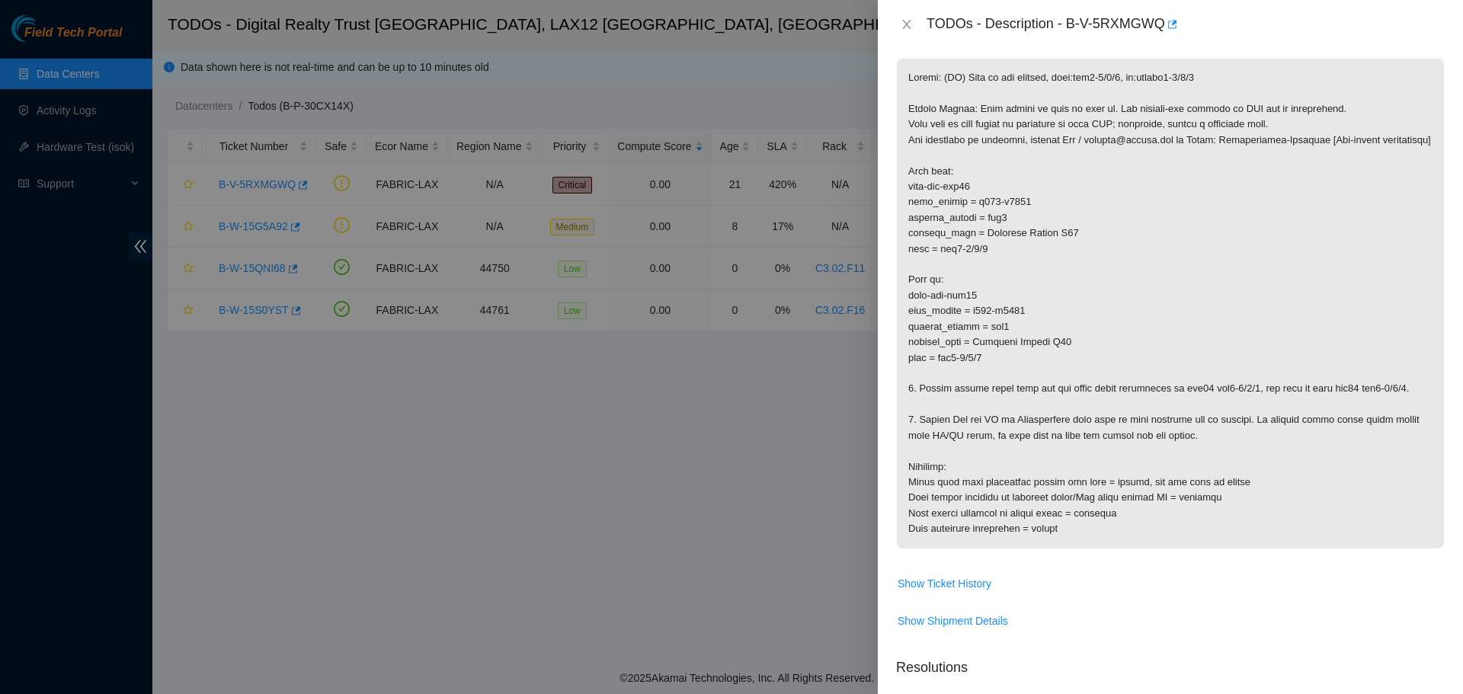
scroll to position [229, 0]
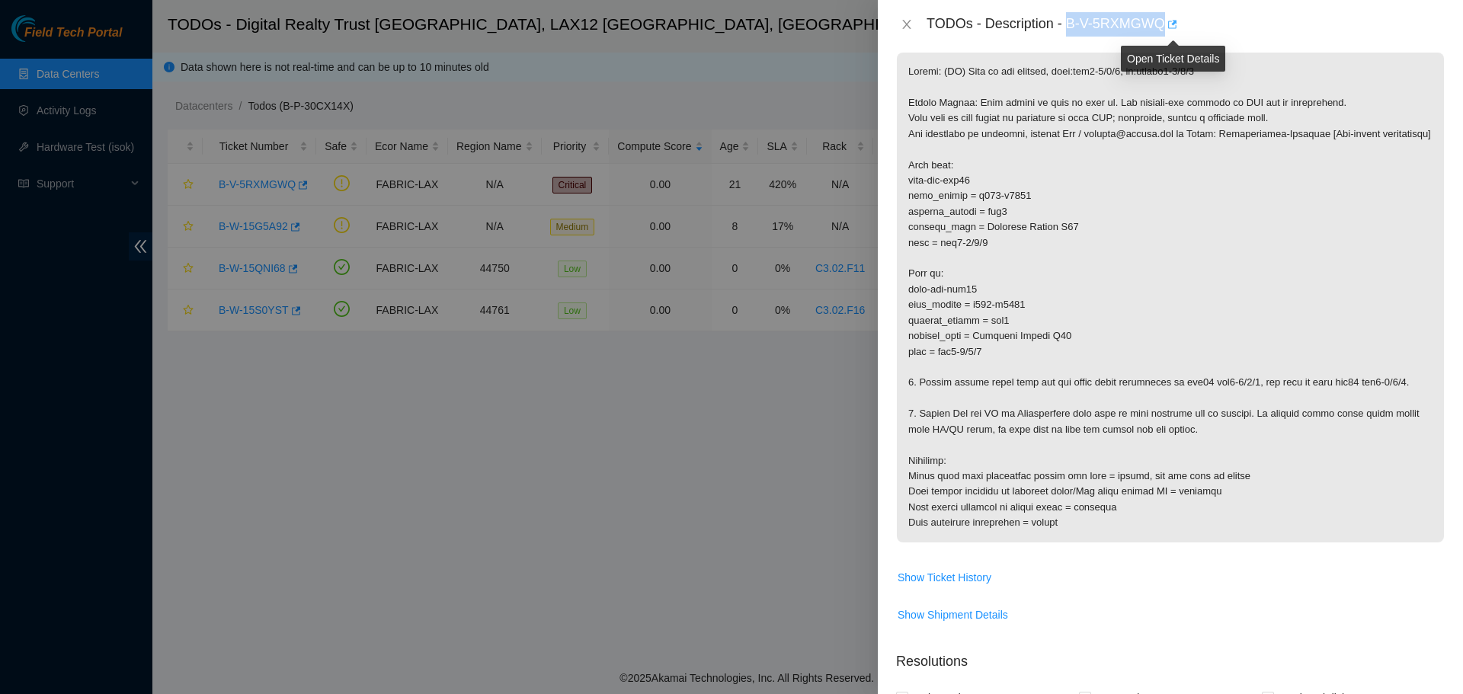
drag, startPoint x: 1067, startPoint y: 23, endPoint x: 1173, endPoint y: 30, distance: 106.2
click at [1173, 30] on div "TODOs - Description - B-V-5RXMGWQ" at bounding box center [1185, 24] width 518 height 24
copy div "B-V-5RXMGWQ"
